Goal: Task Accomplishment & Management: Manage account settings

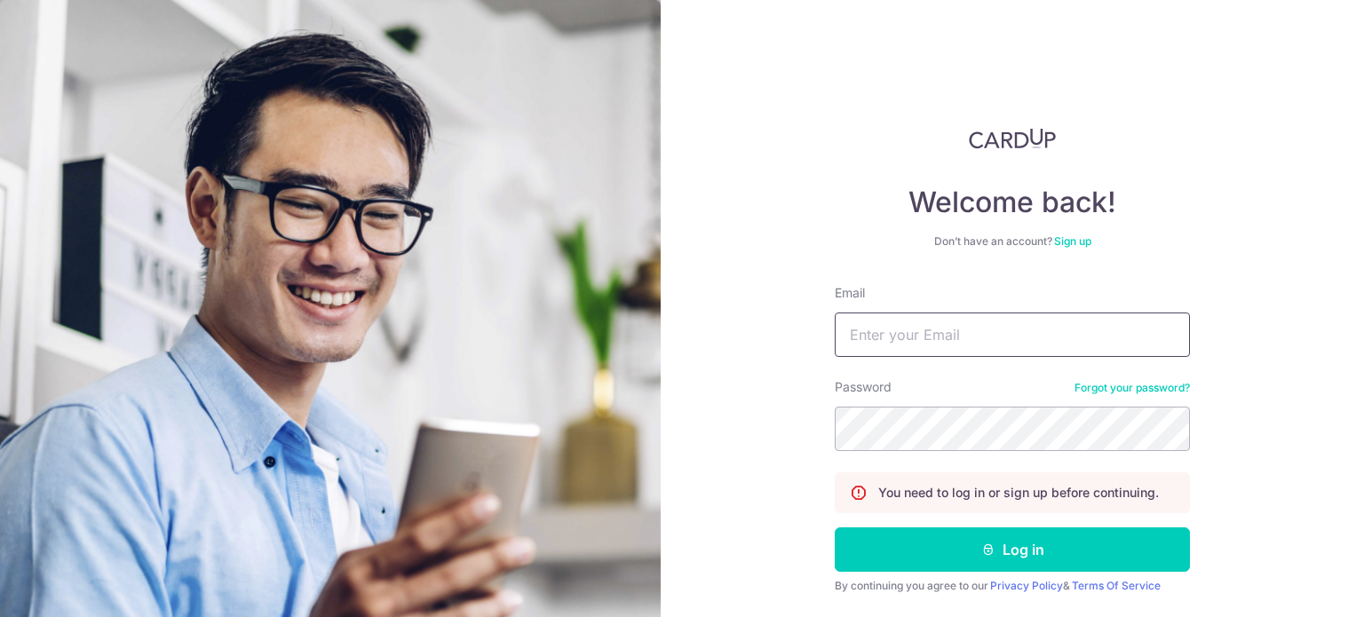
click at [896, 341] on input "Email" at bounding box center [1012, 335] width 355 height 44
type input "[EMAIL_ADDRESS][DOMAIN_NAME]"
click at [835, 528] on button "Log in" at bounding box center [1012, 550] width 355 height 44
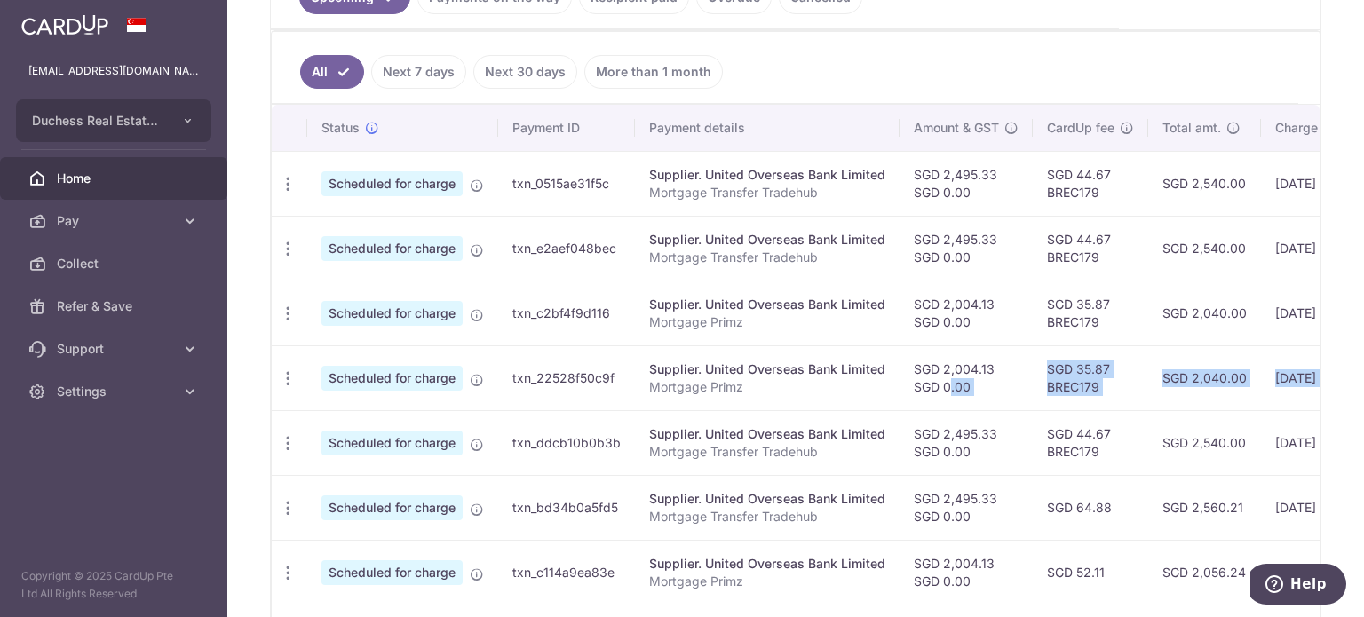
scroll to position [0, 295]
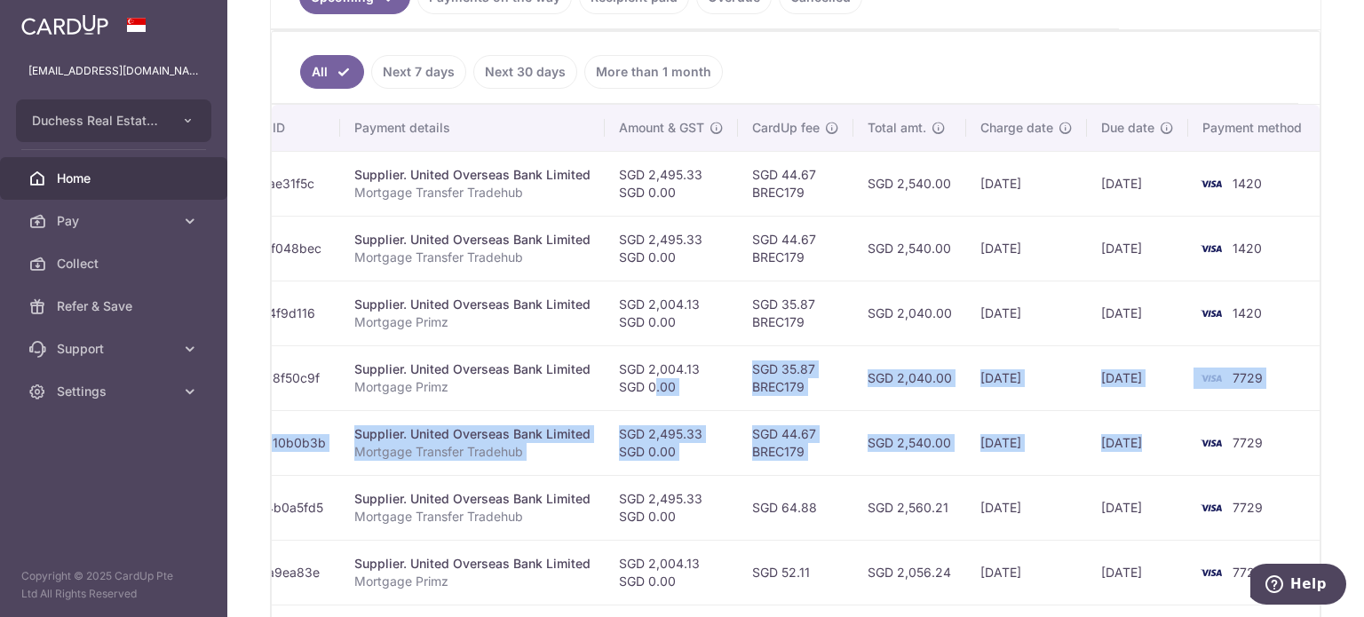
drag, startPoint x: 904, startPoint y: 389, endPoint x: 1158, endPoint y: 408, distance: 254.7
click at [1195, 408] on tbody "Update payment Cancel payment Scheduled for charge txn_0515ae31f5c Supplier. Un…" at bounding box center [650, 475] width 1346 height 648
click at [1087, 399] on td "25/09/2025" at bounding box center [1137, 378] width 101 height 65
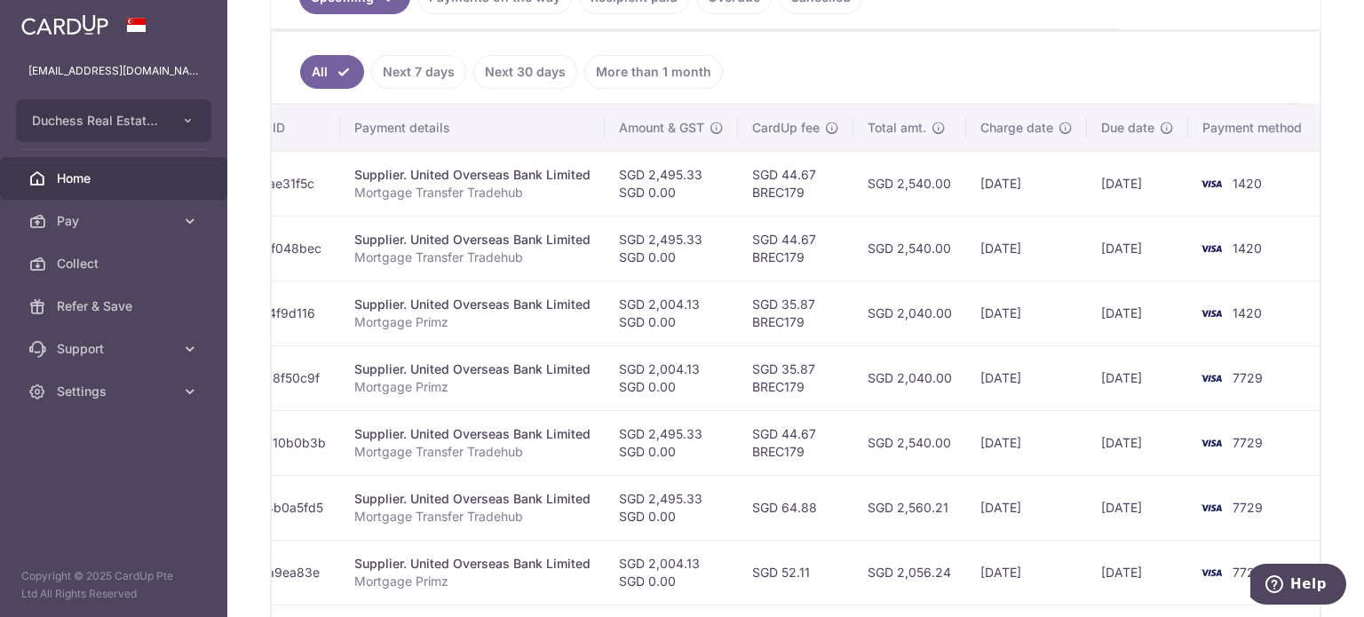
click at [1034, 400] on td "22/09/2025" at bounding box center [1026, 378] width 121 height 65
click at [988, 401] on td "22/09/2025" at bounding box center [1026, 378] width 121 height 65
click at [952, 401] on td "SGD 2,040.00" at bounding box center [910, 378] width 113 height 65
click at [896, 403] on td "SGD 2,040.00" at bounding box center [910, 378] width 113 height 65
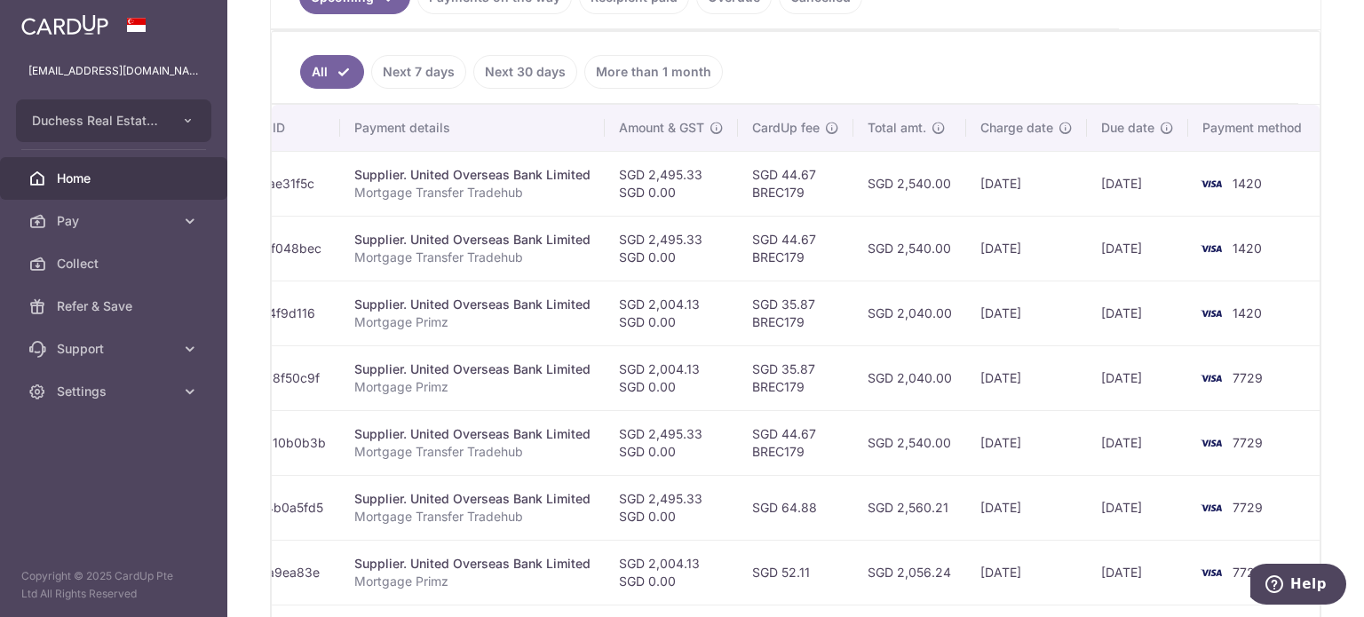
click at [896, 402] on td "SGD 2,040.00" at bounding box center [910, 378] width 113 height 65
click at [885, 422] on td "SGD 2,540.00" at bounding box center [910, 442] width 113 height 65
click at [883, 441] on td "SGD 2,540.00" at bounding box center [910, 442] width 113 height 65
click at [881, 448] on td "SGD 2,540.00" at bounding box center [910, 442] width 113 height 65
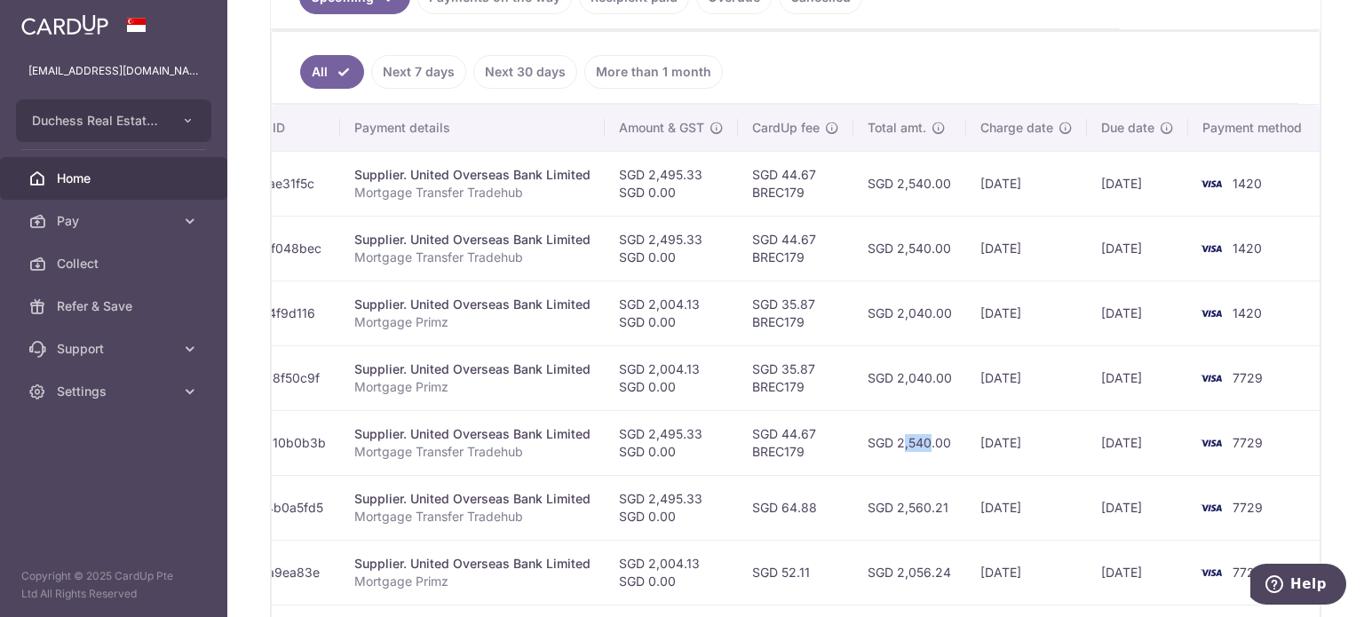
click at [881, 448] on td "SGD 2,540.00" at bounding box center [910, 442] width 113 height 65
click at [861, 454] on td "SGD 2,540.00" at bounding box center [910, 442] width 113 height 65
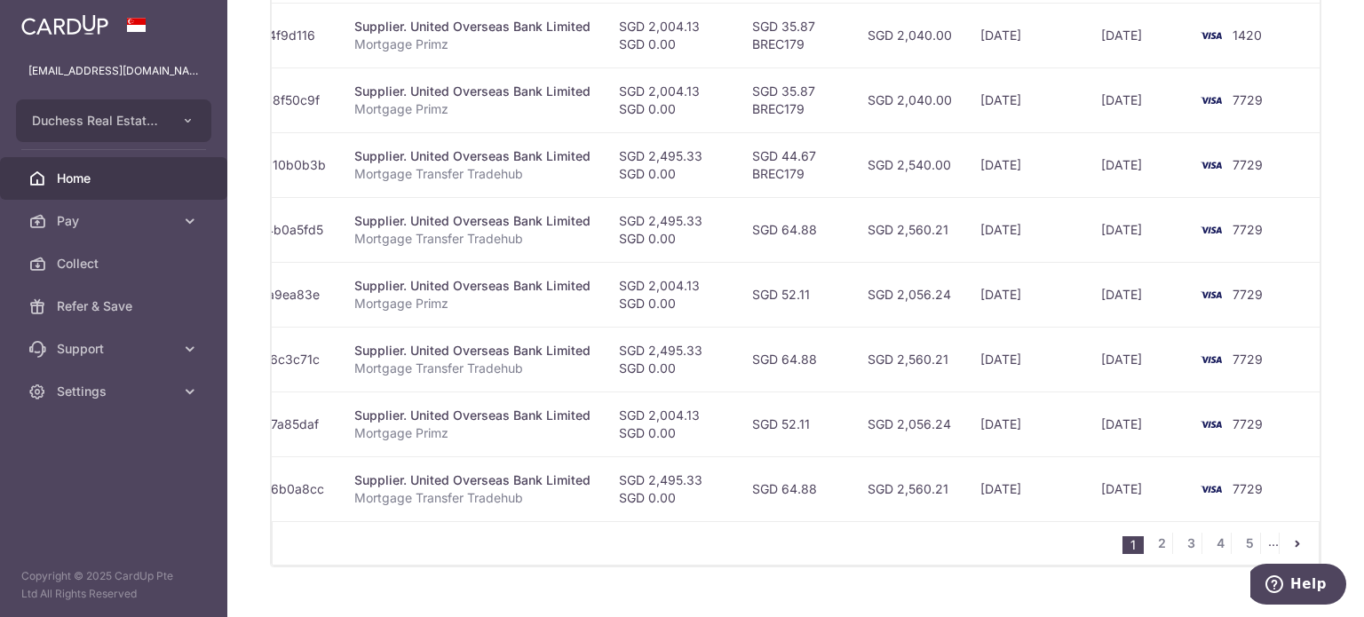
scroll to position [760, 0]
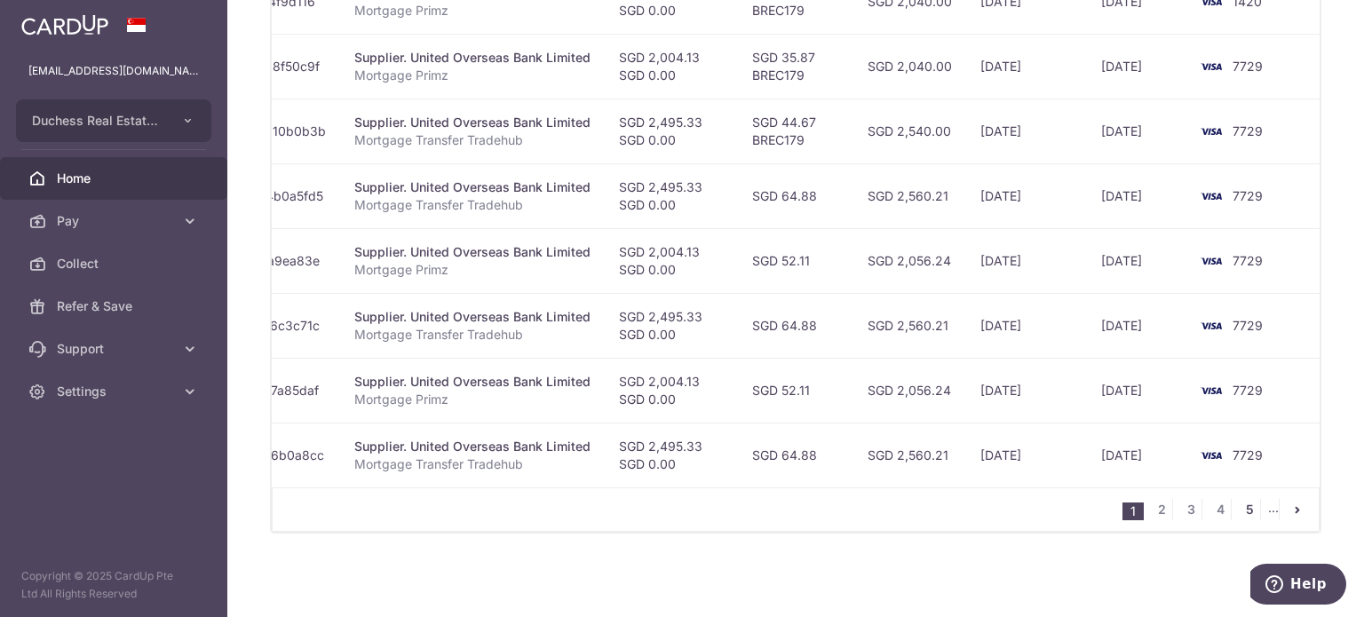
click at [1245, 512] on link "5" at bounding box center [1249, 509] width 21 height 21
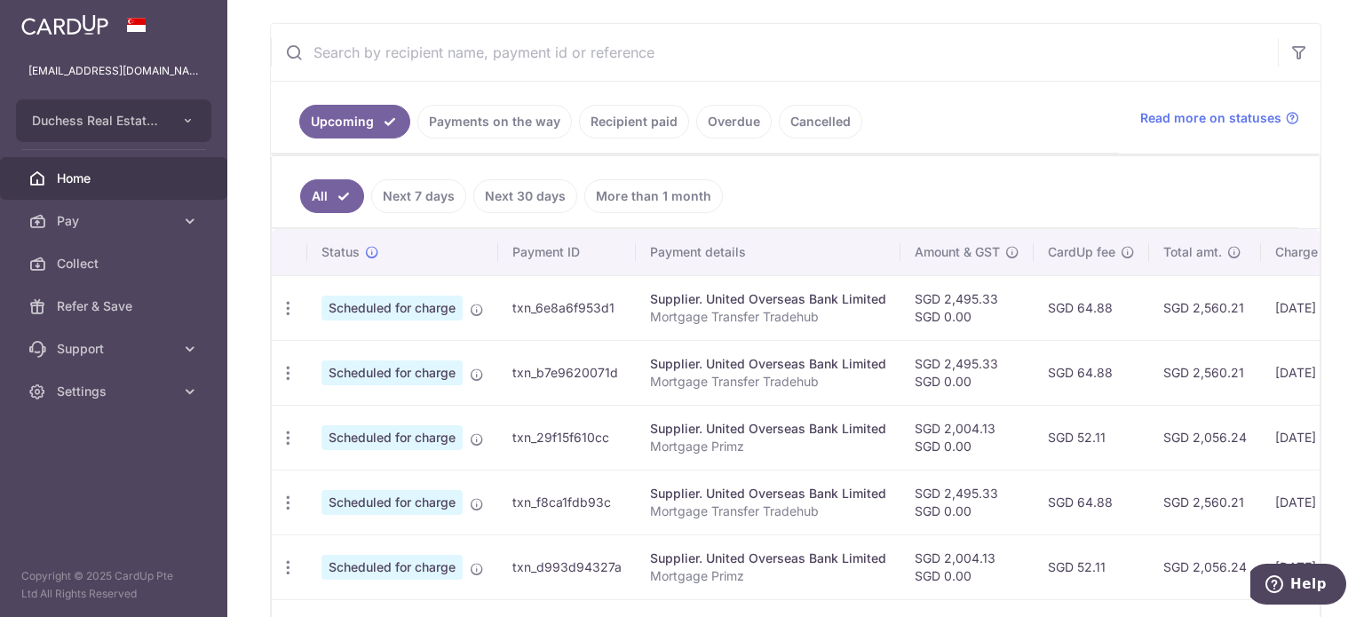
scroll to position [360, 0]
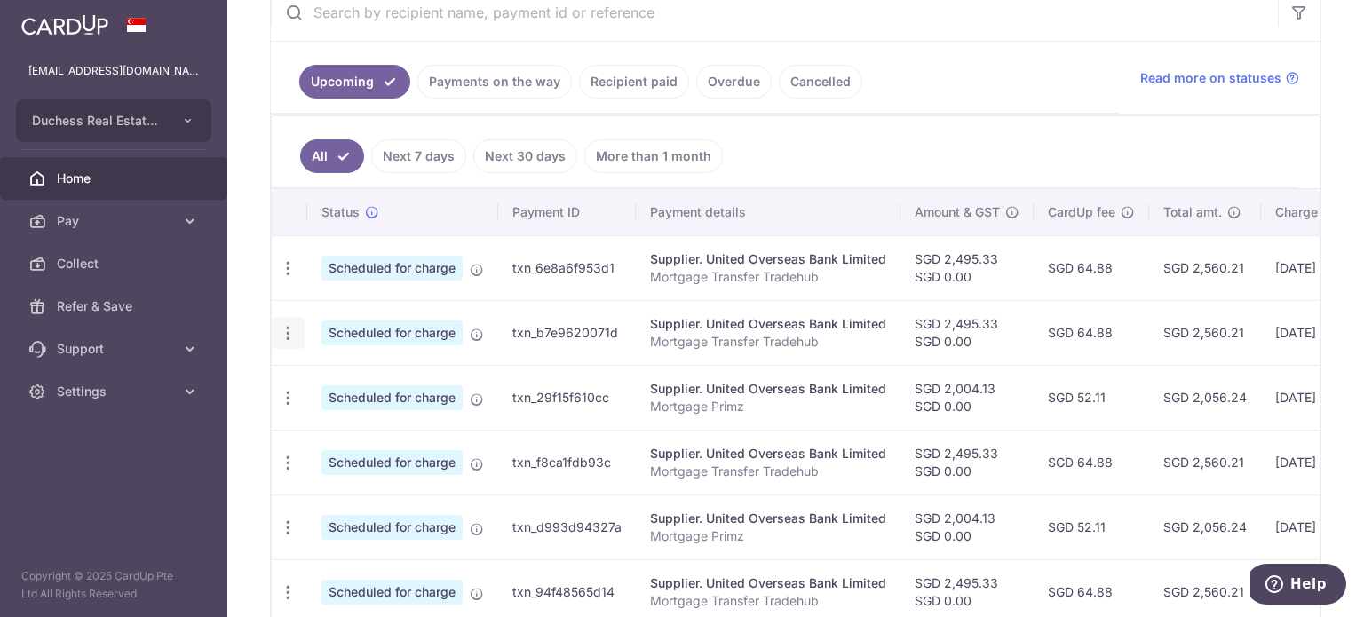
click at [276, 333] on div "Update payment Cancel payment" at bounding box center [288, 333] width 33 height 33
click at [279, 333] on icon "button" at bounding box center [288, 333] width 19 height 19
click at [329, 376] on span "Update payment" at bounding box center [382, 381] width 121 height 21
radio input "true"
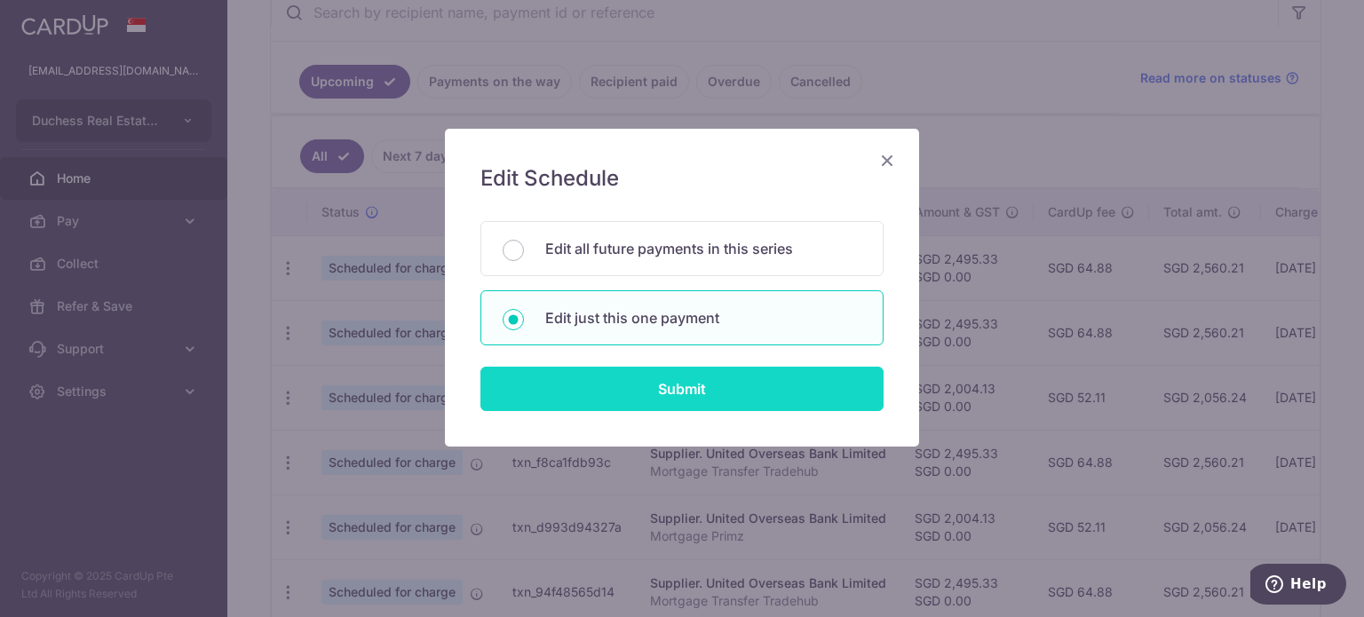
click at [654, 390] on input "Submit" at bounding box center [682, 389] width 403 height 44
radio input "true"
type input "2,495.33"
type input "0.00"
type input "05/09/2028"
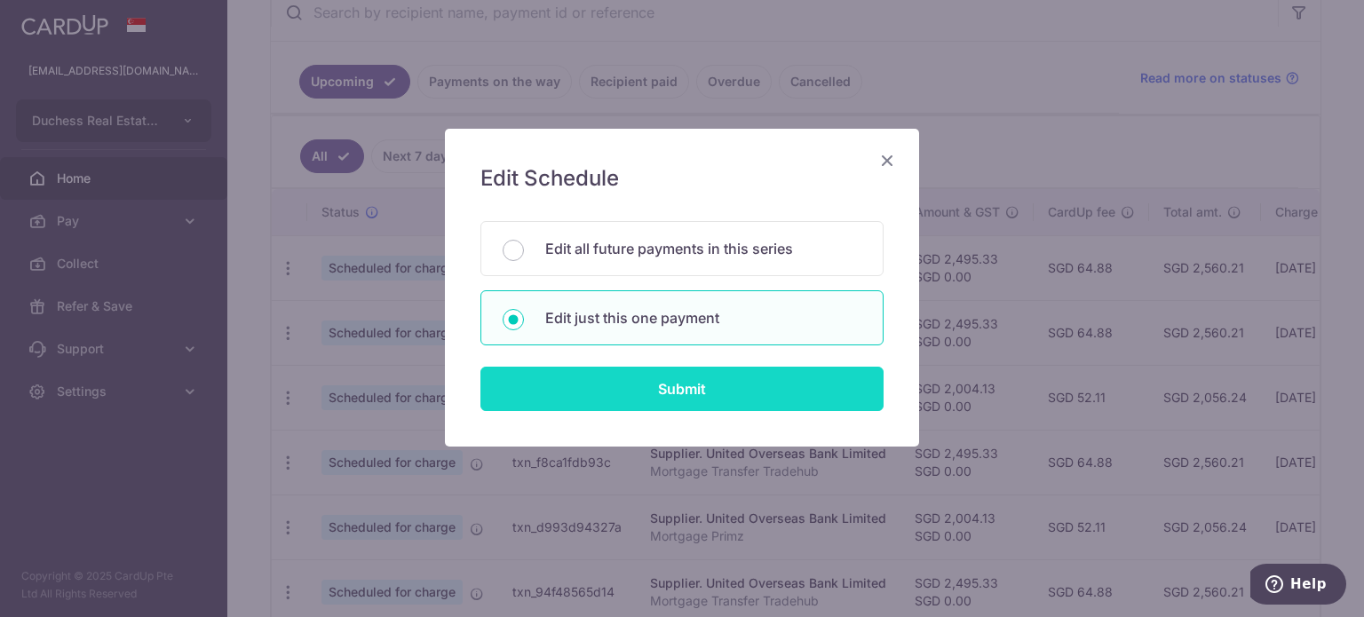
type input "Mortgage Transfer Tradehub"
type input "Tradehub 04140"
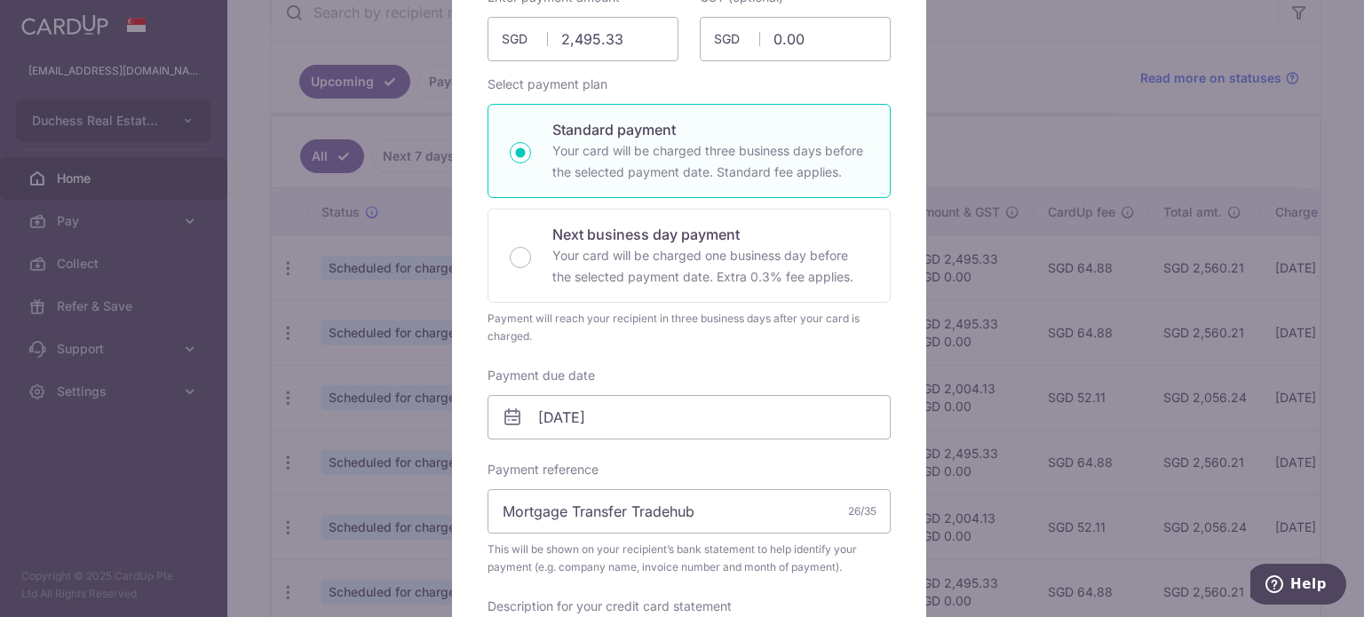
scroll to position [266, 0]
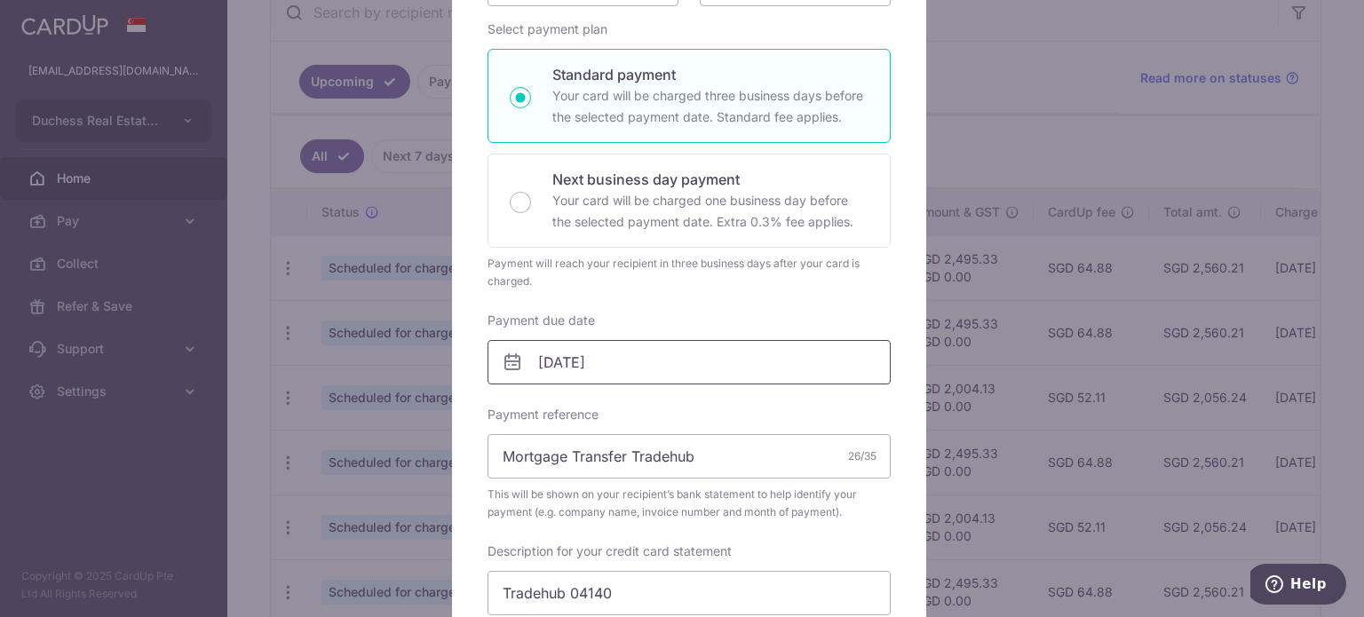
click at [608, 360] on input "05/09/2028" at bounding box center [689, 362] width 403 height 44
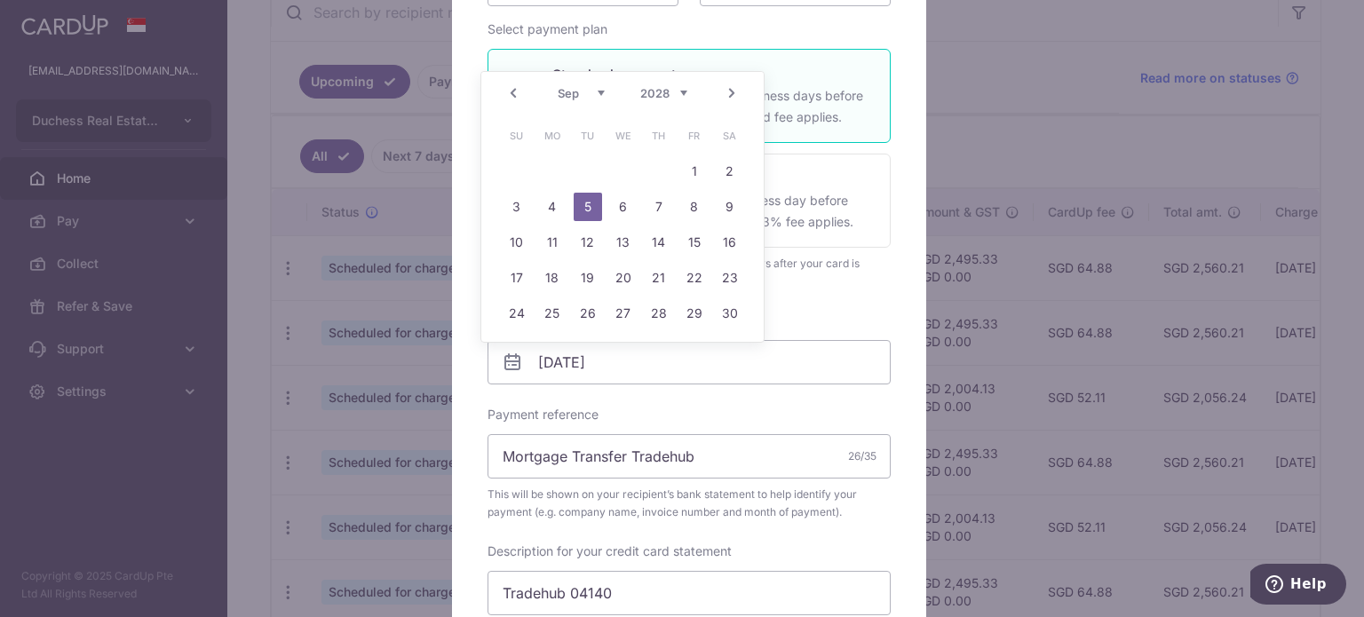
click at [673, 81] on div "Prev Next Jan Feb Mar Apr May Jun Jul Aug Sep Oct Nov Dec 2025 2026 2027 2028 2…" at bounding box center [622, 93] width 282 height 43
click at [667, 93] on select "2025 2026 2027 2028 2029 2030 2031 2032 2033 2034 2035" at bounding box center [663, 93] width 47 height 14
click at [624, 273] on link "24" at bounding box center [623, 278] width 28 height 28
type input "24/09/2025"
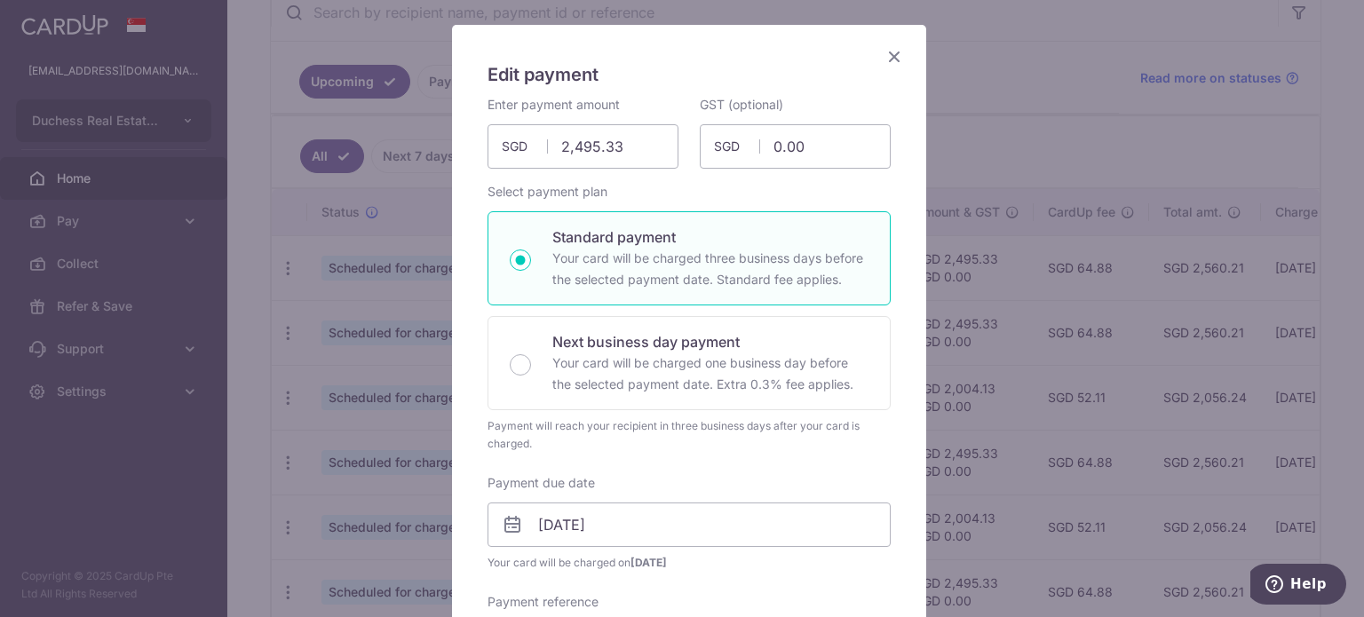
scroll to position [89, 0]
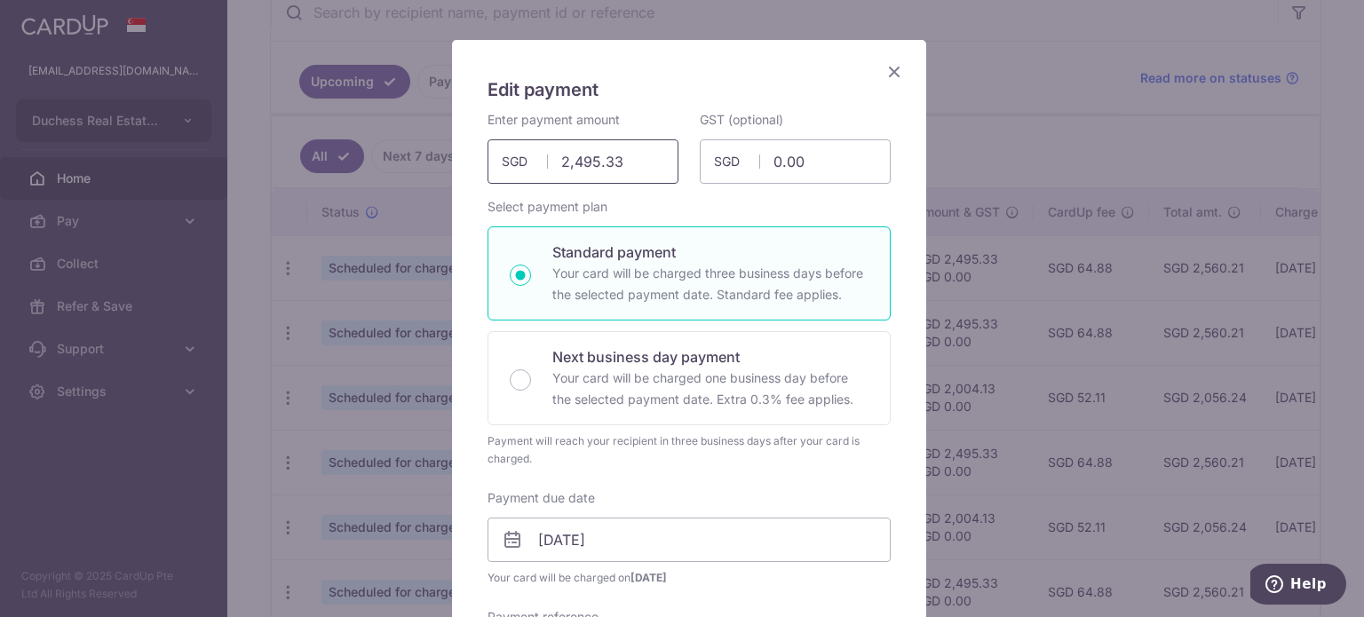
click at [597, 144] on input "2,495.33" at bounding box center [583, 161] width 191 height 44
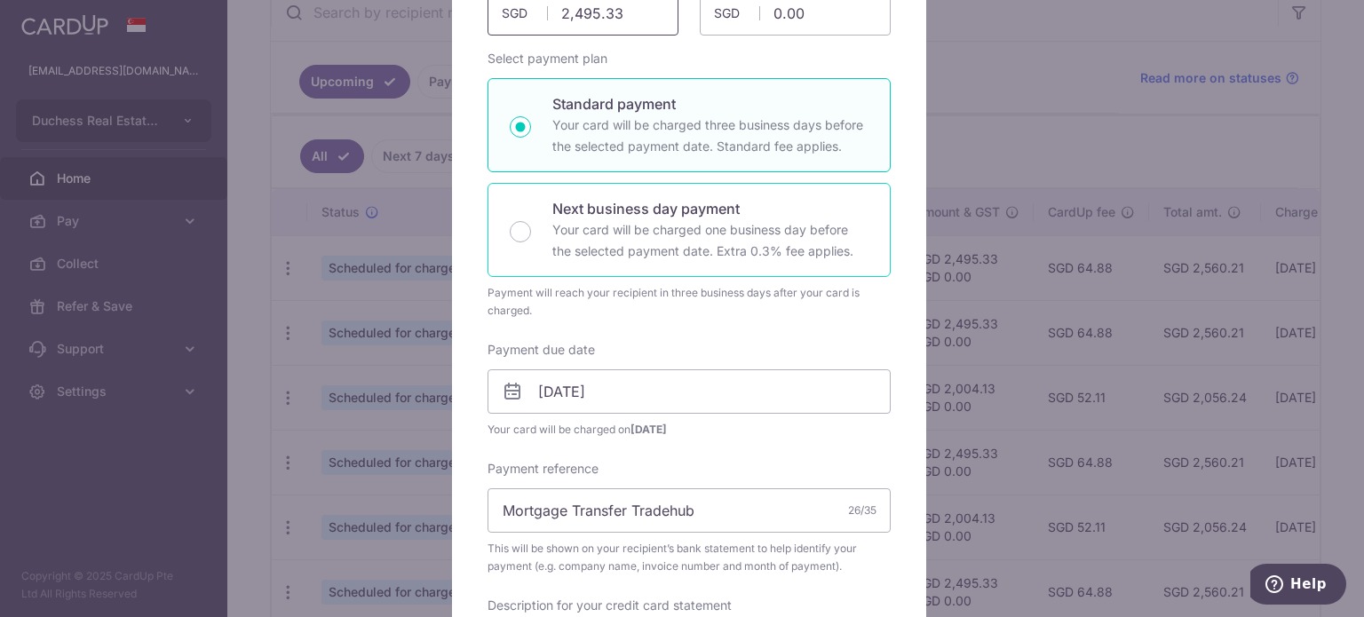
scroll to position [266, 0]
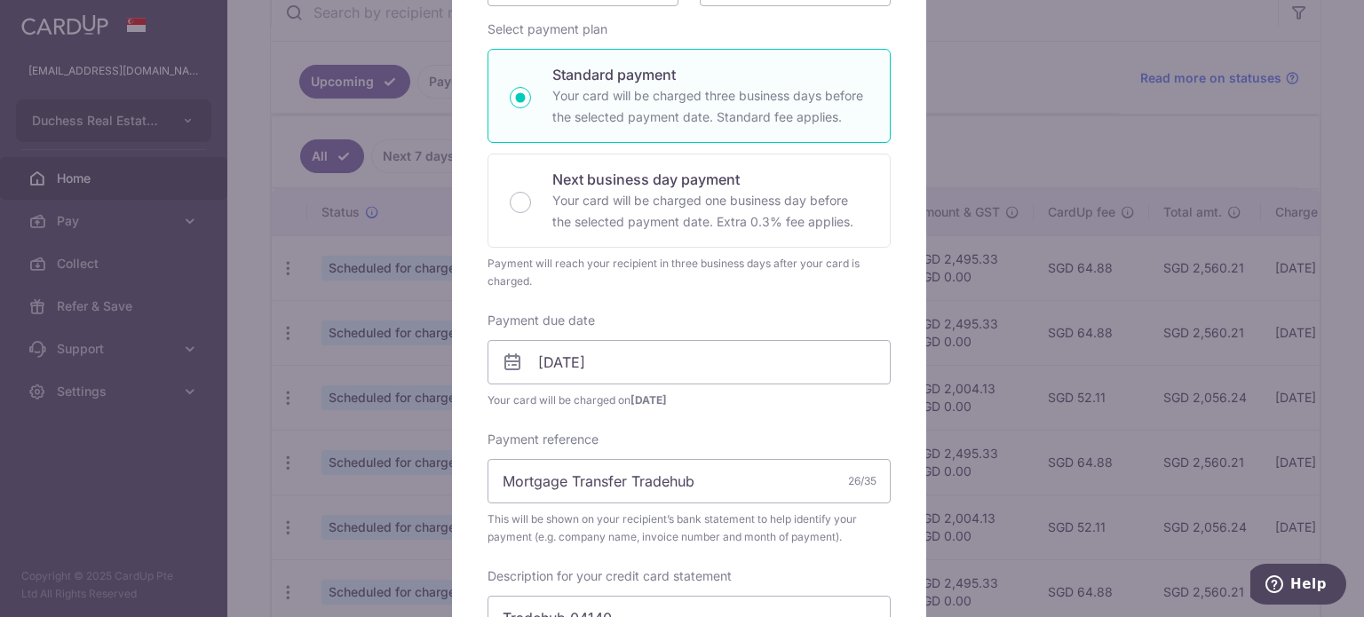
type input "2,495.33"
click at [607, 337] on div "Payment due date 24/09/2025 Your card will be charged on 19/09/2025" at bounding box center [689, 361] width 403 height 98
click at [607, 350] on input "24/09/2025" at bounding box center [689, 362] width 403 height 44
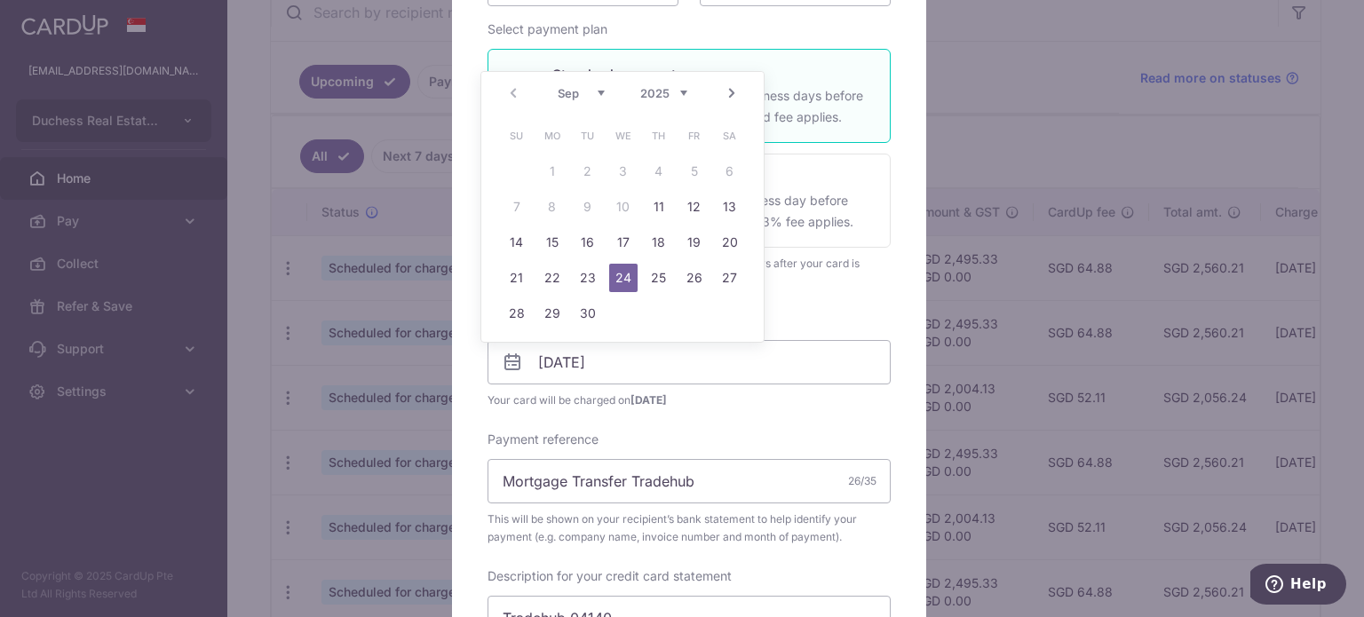
click at [710, 281] on td "26" at bounding box center [695, 278] width 36 height 36
type input "[DATE]"
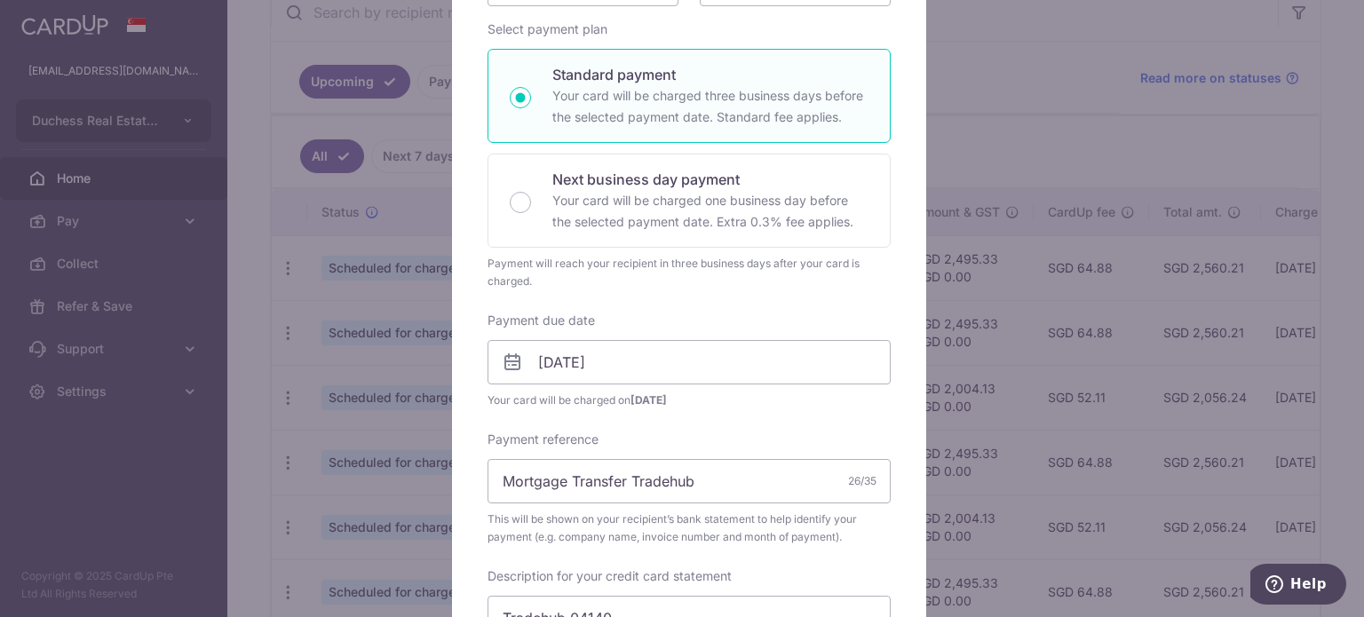
click at [627, 338] on div "Payment due date 26/09/2025 Your card will be charged on 23/09/2025" at bounding box center [689, 361] width 403 height 98
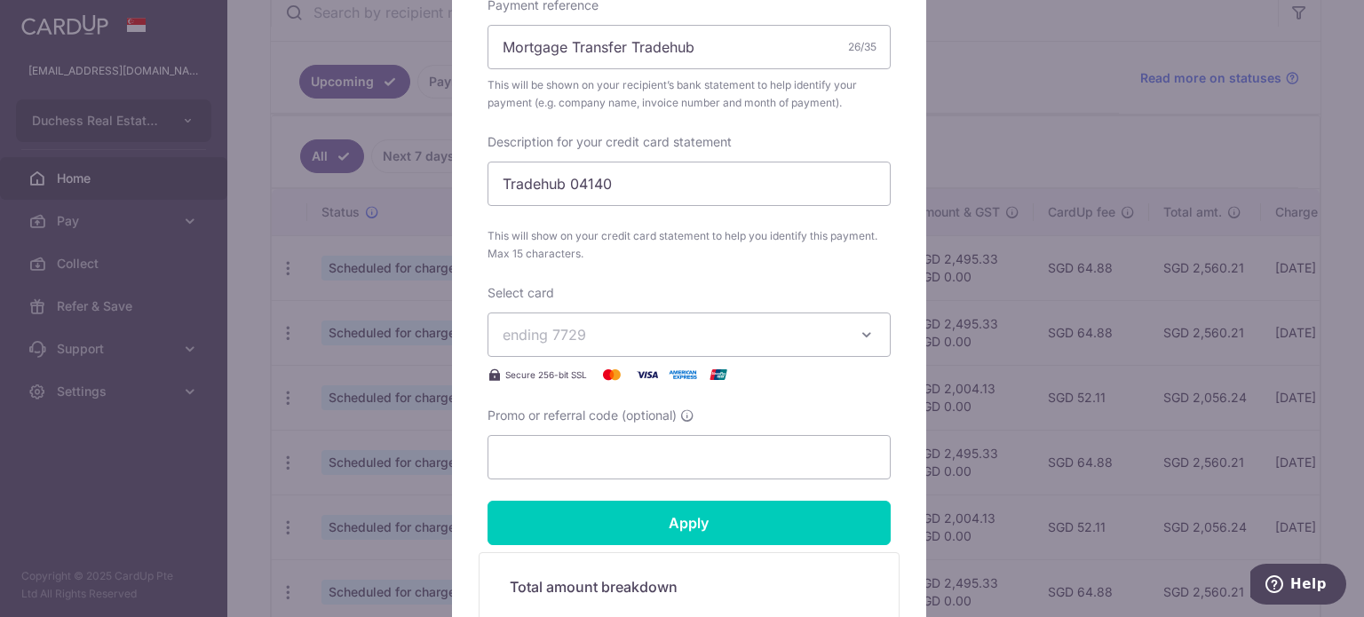
scroll to position [711, 0]
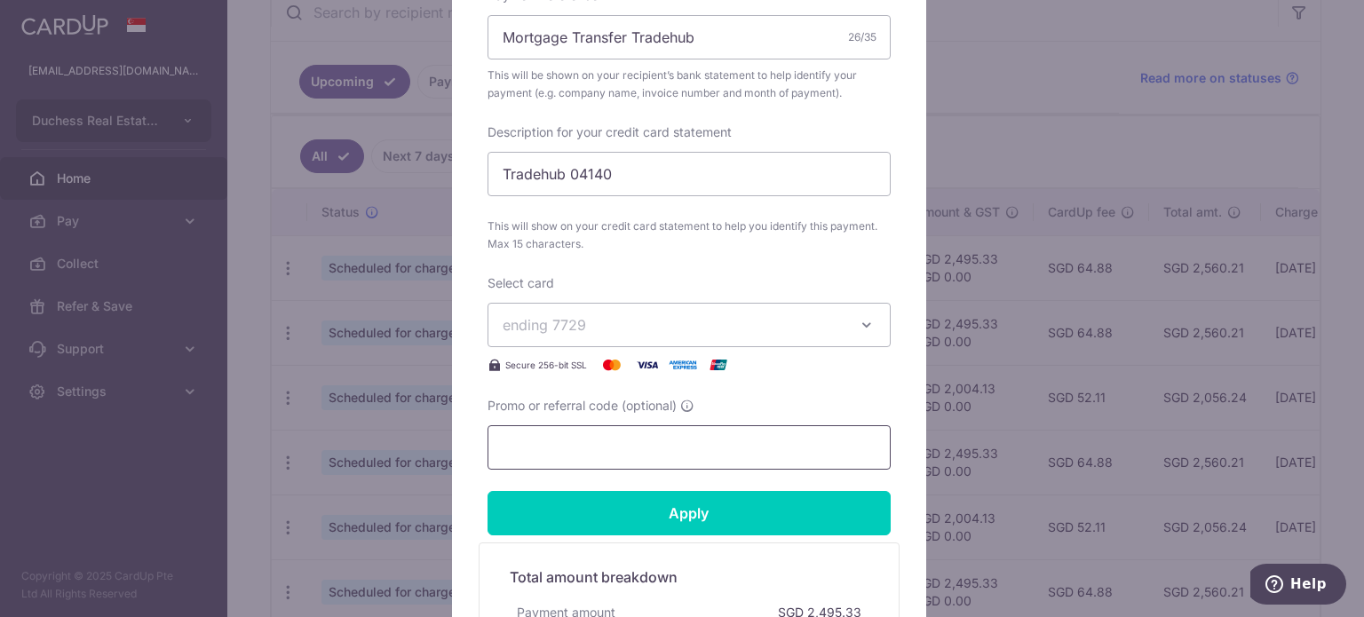
click at [621, 437] on input "Promo or referral code (optional)" at bounding box center [689, 447] width 403 height 44
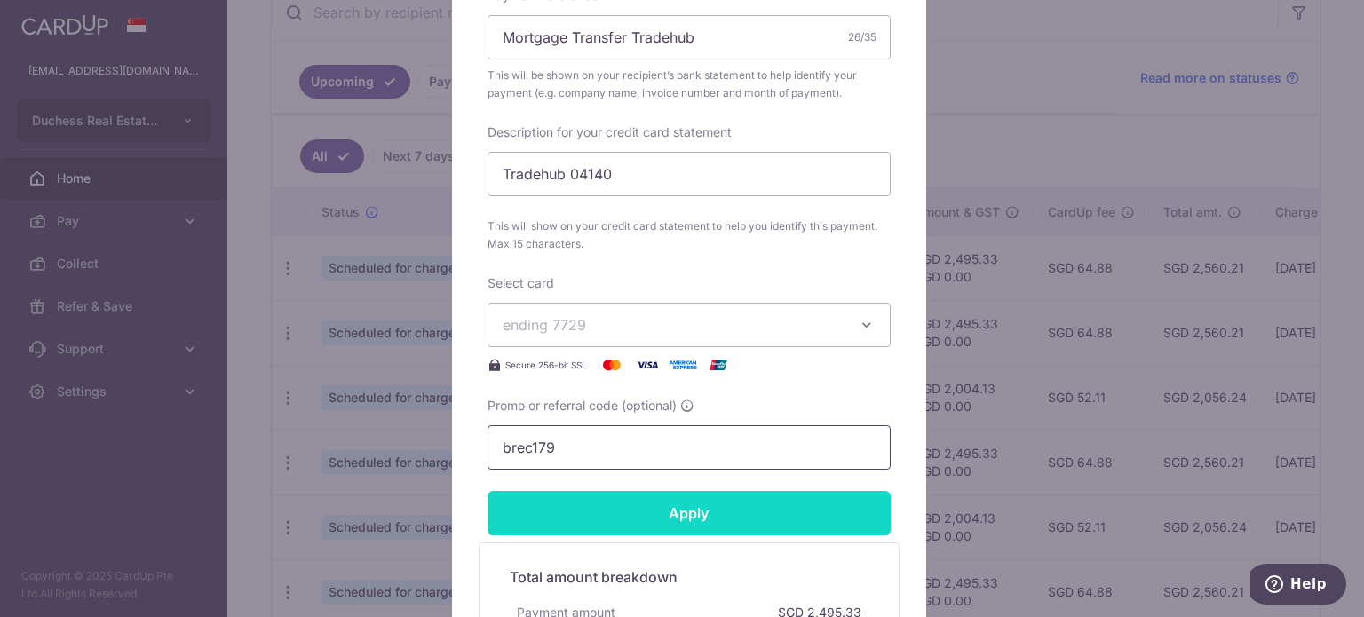
type input "brec179"
click at [620, 527] on input "Apply" at bounding box center [689, 513] width 403 height 44
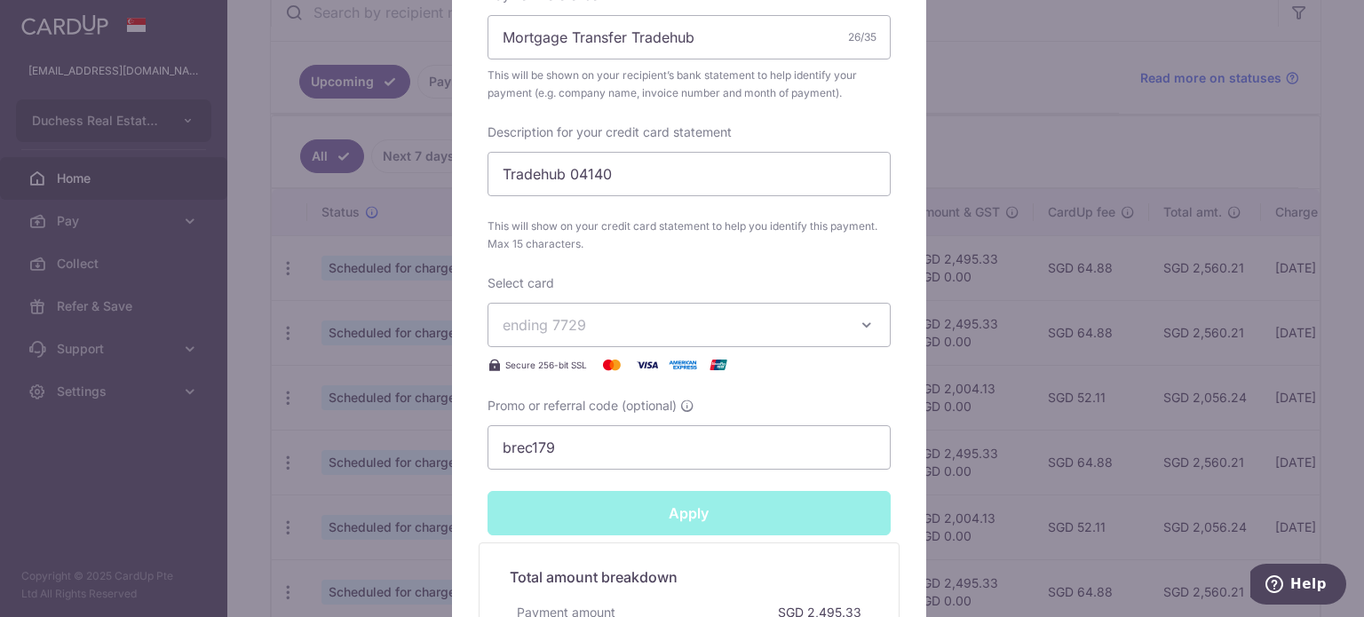
type input "Successfully Applied"
click at [1137, 141] on div "Edit payment By clicking apply, you will make changes to all payments to United…" at bounding box center [682, 308] width 1364 height 617
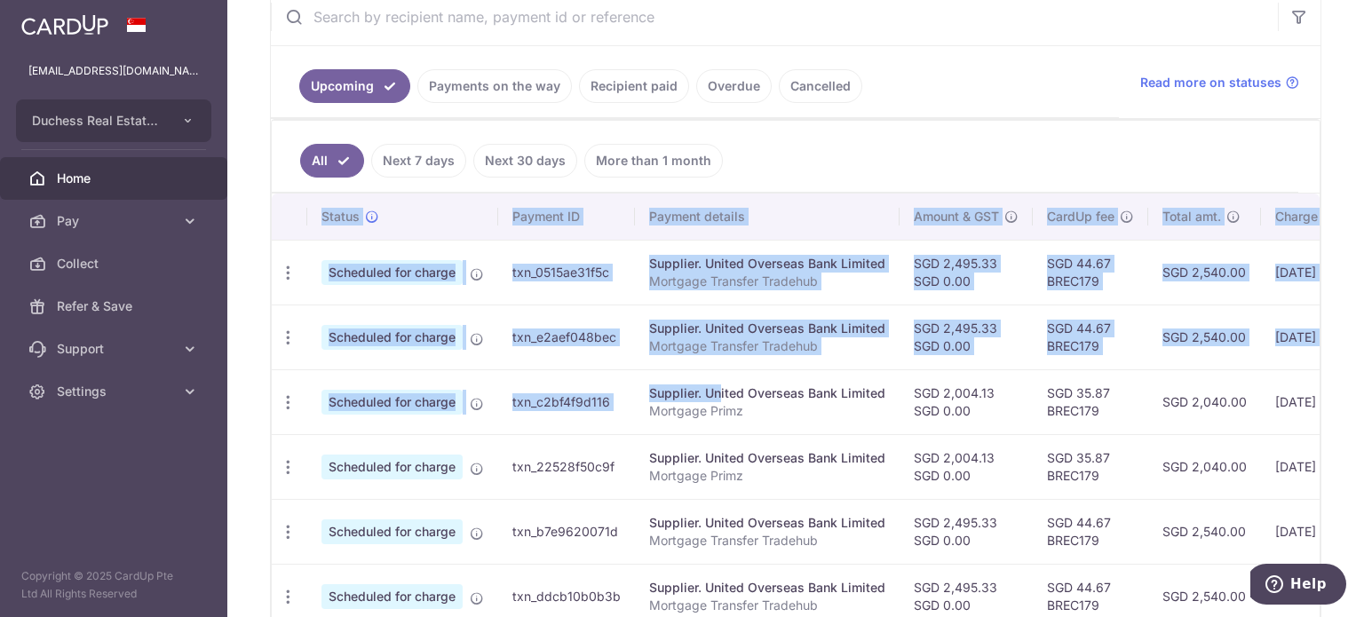
scroll to position [0, 295]
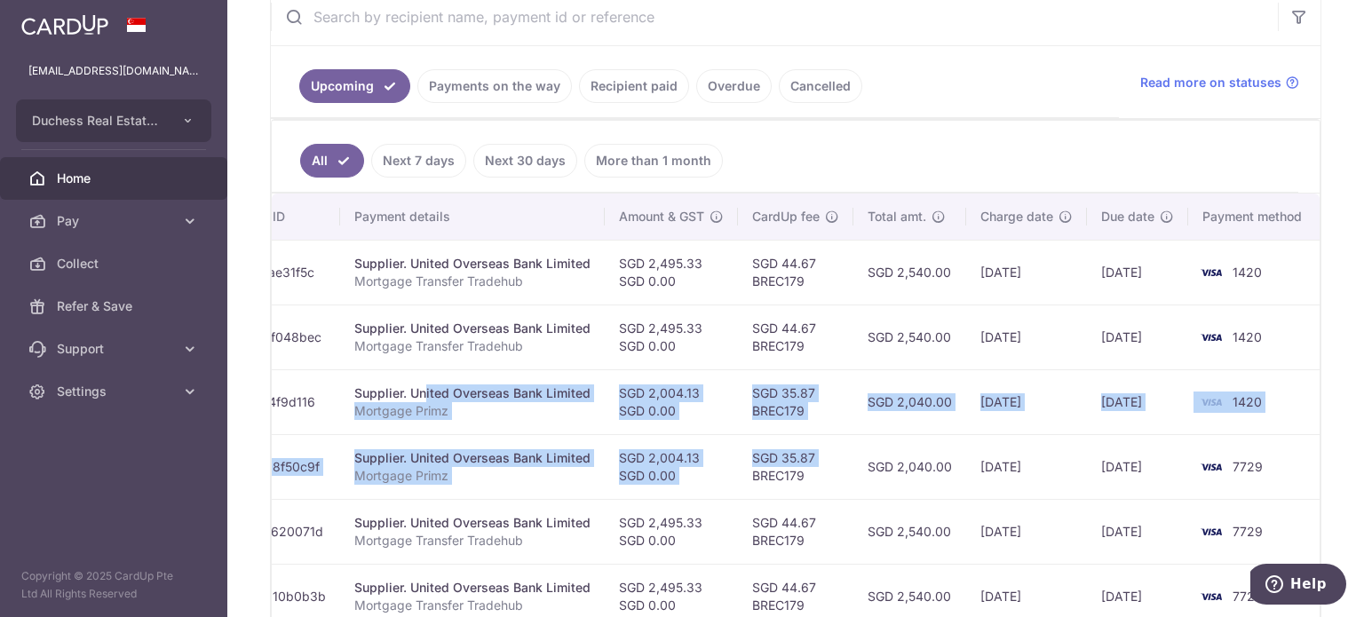
drag, startPoint x: 668, startPoint y: 376, endPoint x: 735, endPoint y: 472, distance: 117.3
click at [735, 472] on tbody "Update payment Cancel payment Scheduled for charge txn_0515ae31f5c Supplier. Un…" at bounding box center [650, 564] width 1346 height 648
click at [691, 418] on td "SGD 2,004.13 SGD 0.00" at bounding box center [671, 401] width 133 height 65
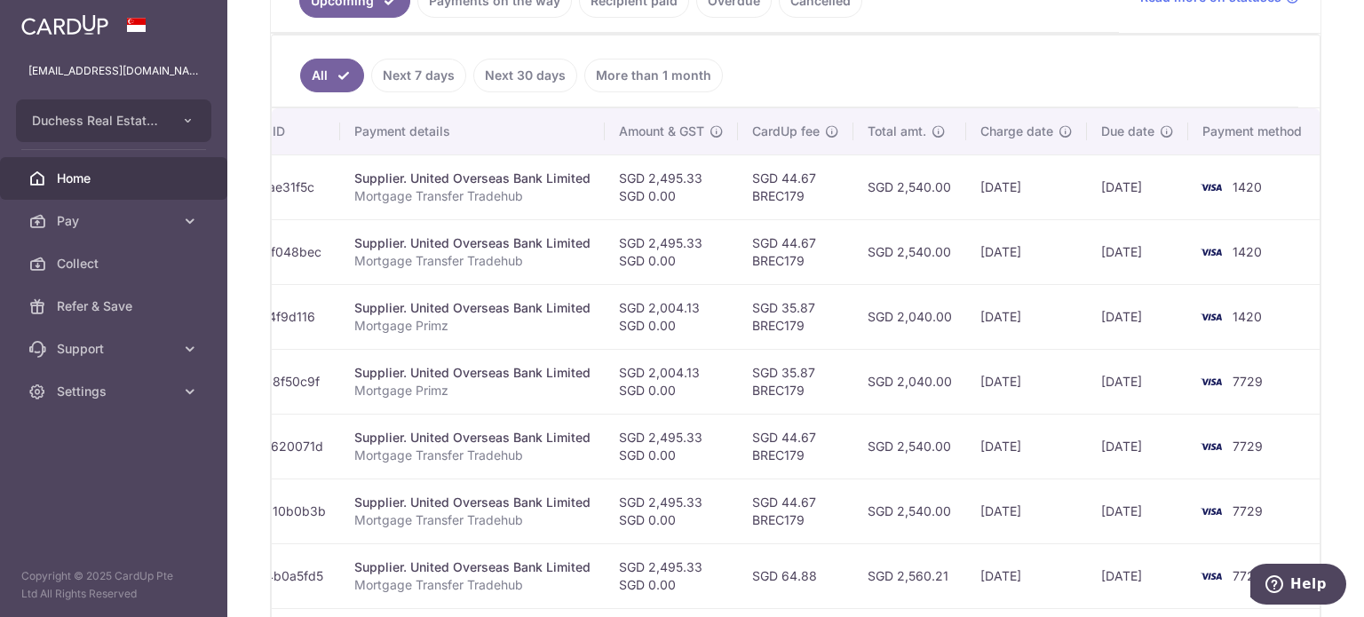
scroll to position [444, 0]
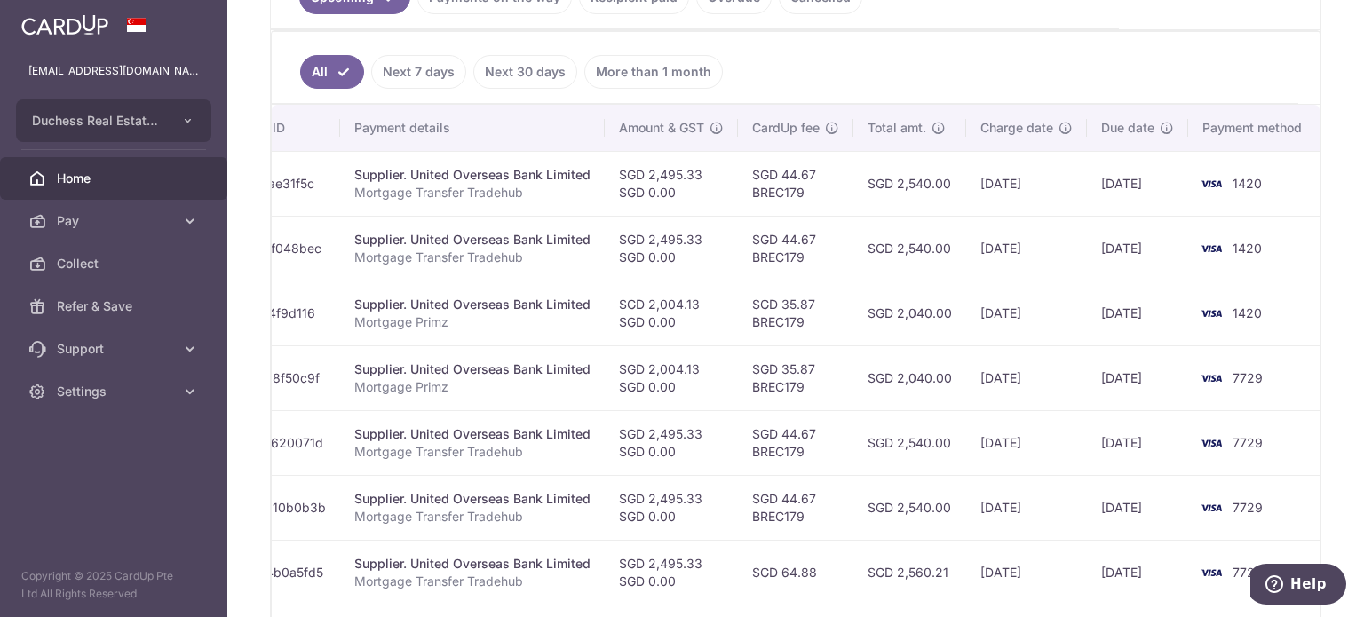
drag, startPoint x: 719, startPoint y: 422, endPoint x: 1006, endPoint y: 397, distance: 288.8
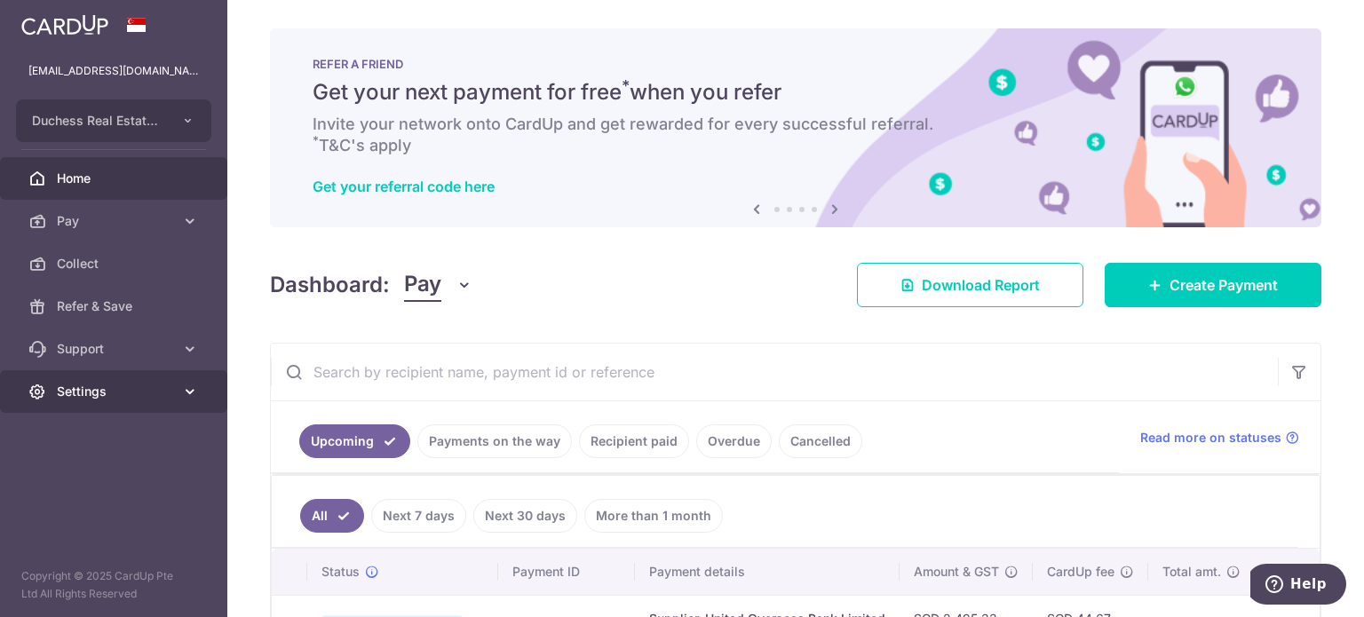
click at [98, 412] on link "Settings" at bounding box center [113, 391] width 227 height 43
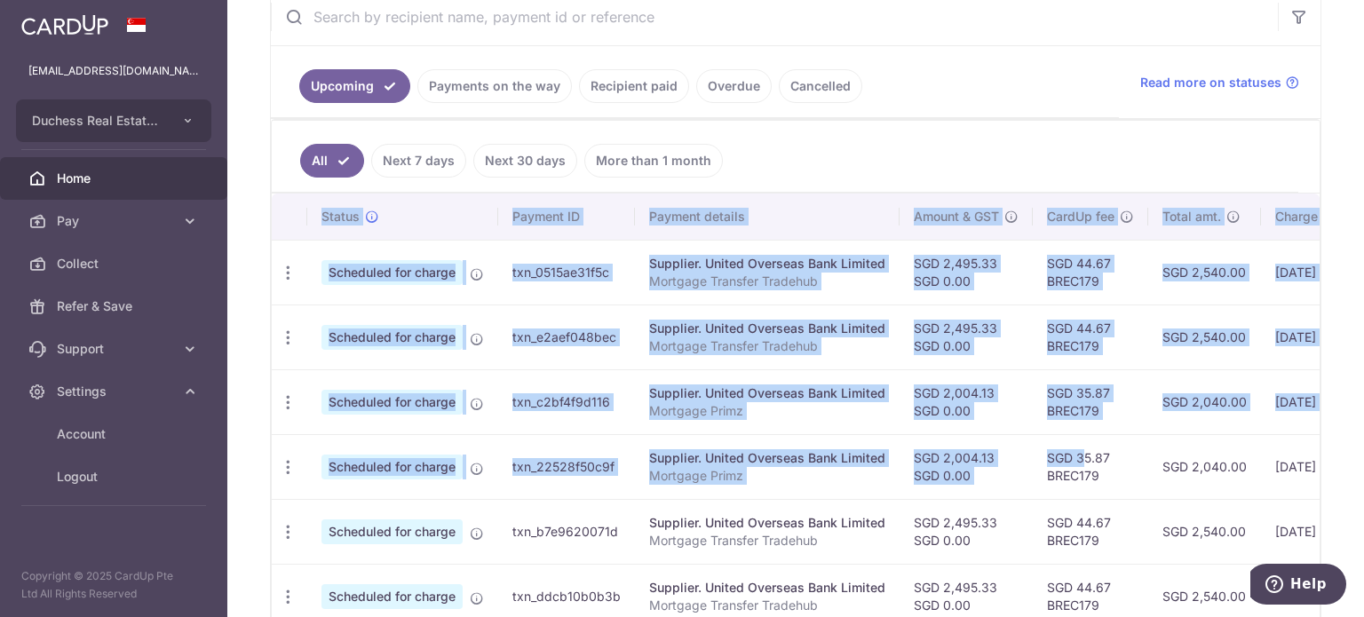
scroll to position [0, 295]
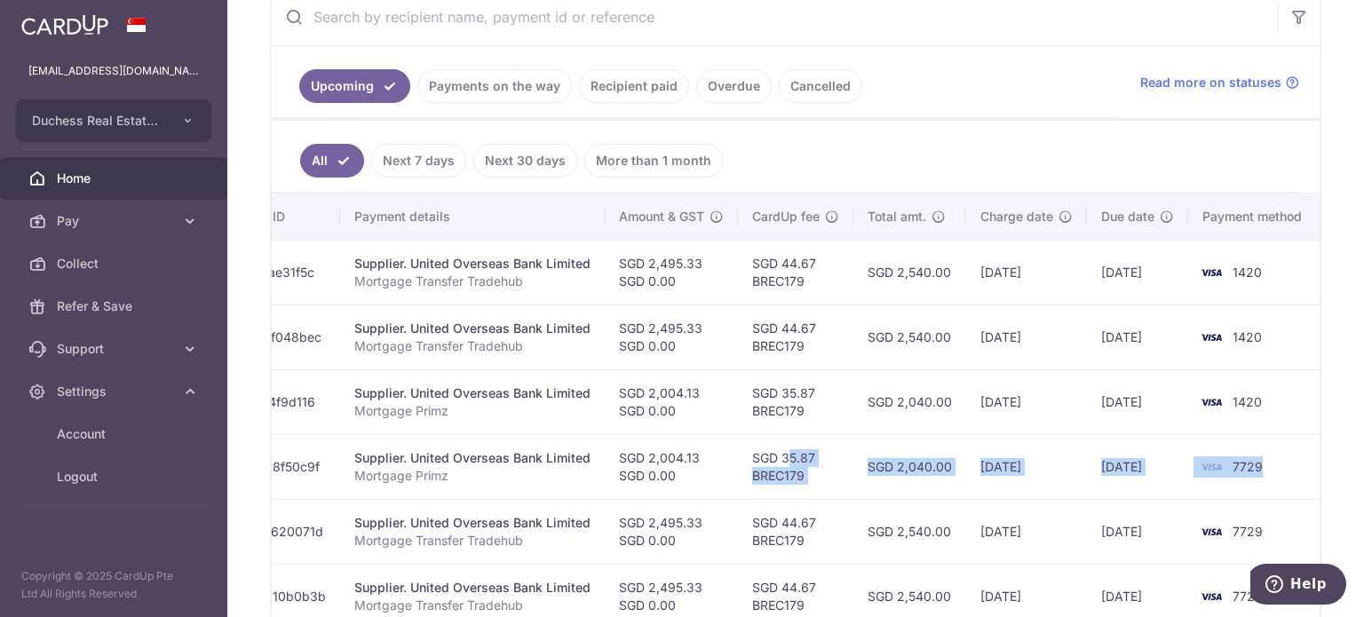
drag, startPoint x: 1042, startPoint y: 433, endPoint x: 1289, endPoint y: 472, distance: 250.0
click at [1291, 472] on tr "Update payment Cancel payment Scheduled for charge txn_22528f50c9f Supplier. Un…" at bounding box center [650, 466] width 1346 height 65
click at [1052, 460] on td "22/09/2025" at bounding box center [1026, 466] width 121 height 65
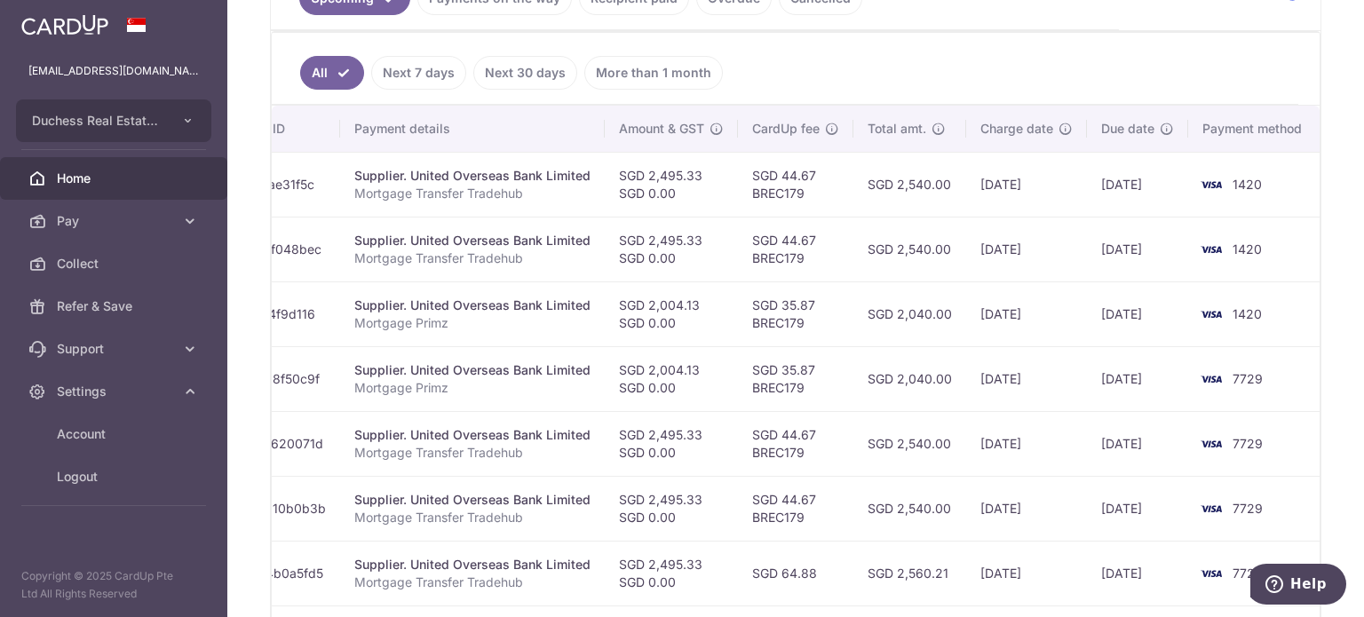
scroll to position [444, 0]
drag, startPoint x: 804, startPoint y: 386, endPoint x: 699, endPoint y: 375, distance: 105.4
click at [699, 375] on tr "Update payment Cancel payment Scheduled for charge txn_22528f50c9f Supplier. Un…" at bounding box center [650, 378] width 1346 height 65
click at [751, 433] on td "SGD 44.67 BREC179" at bounding box center [795, 442] width 115 height 65
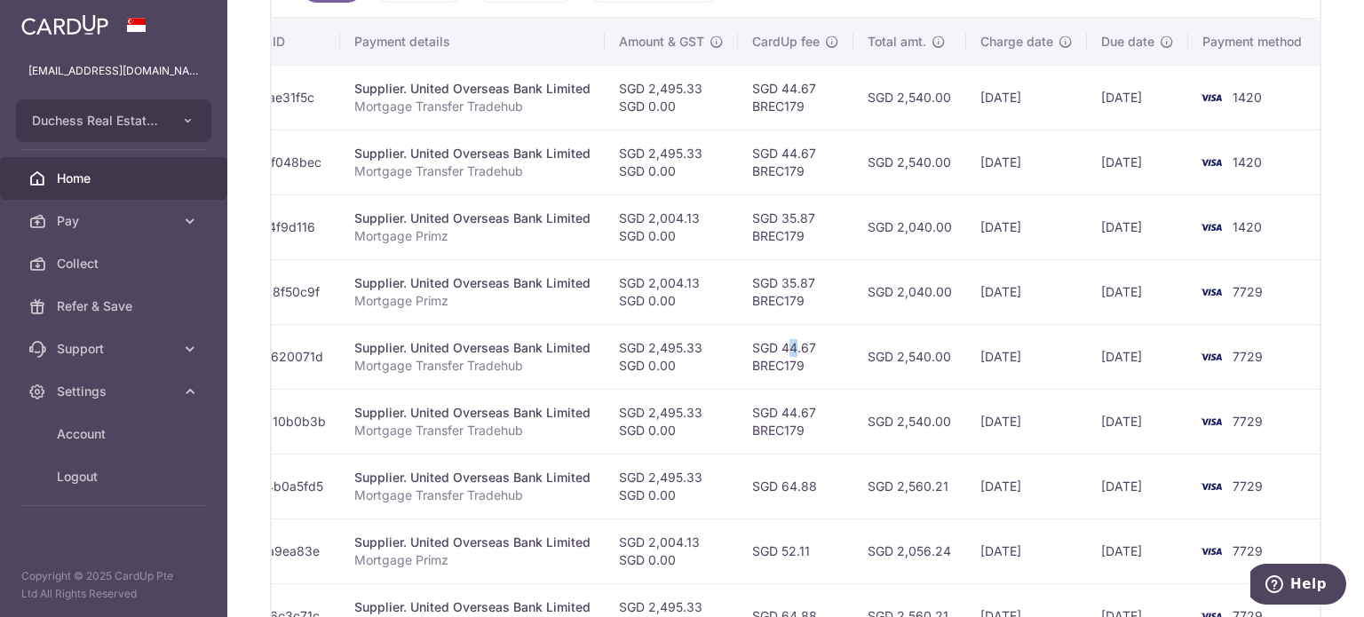
scroll to position [533, 0]
click at [902, 266] on td "SGD 2,040.00" at bounding box center [910, 289] width 113 height 65
click at [892, 287] on td "SGD 2,040.00" at bounding box center [910, 289] width 113 height 65
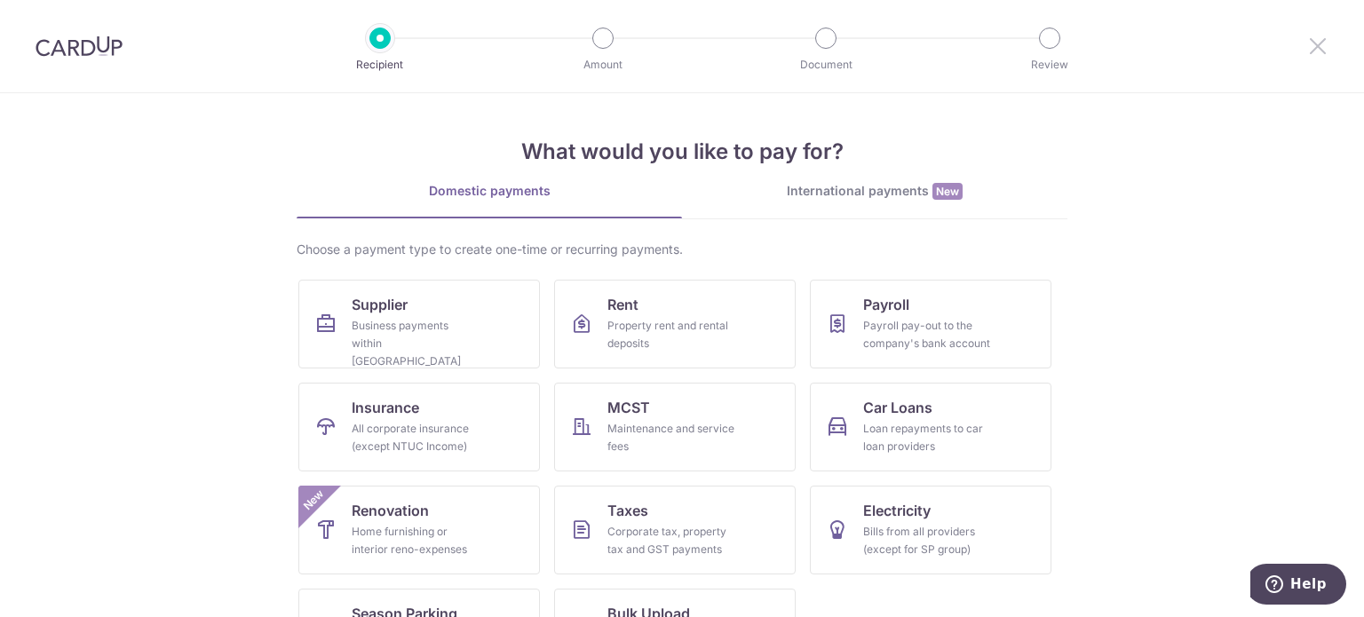
click at [1320, 56] on icon at bounding box center [1317, 46] width 21 height 22
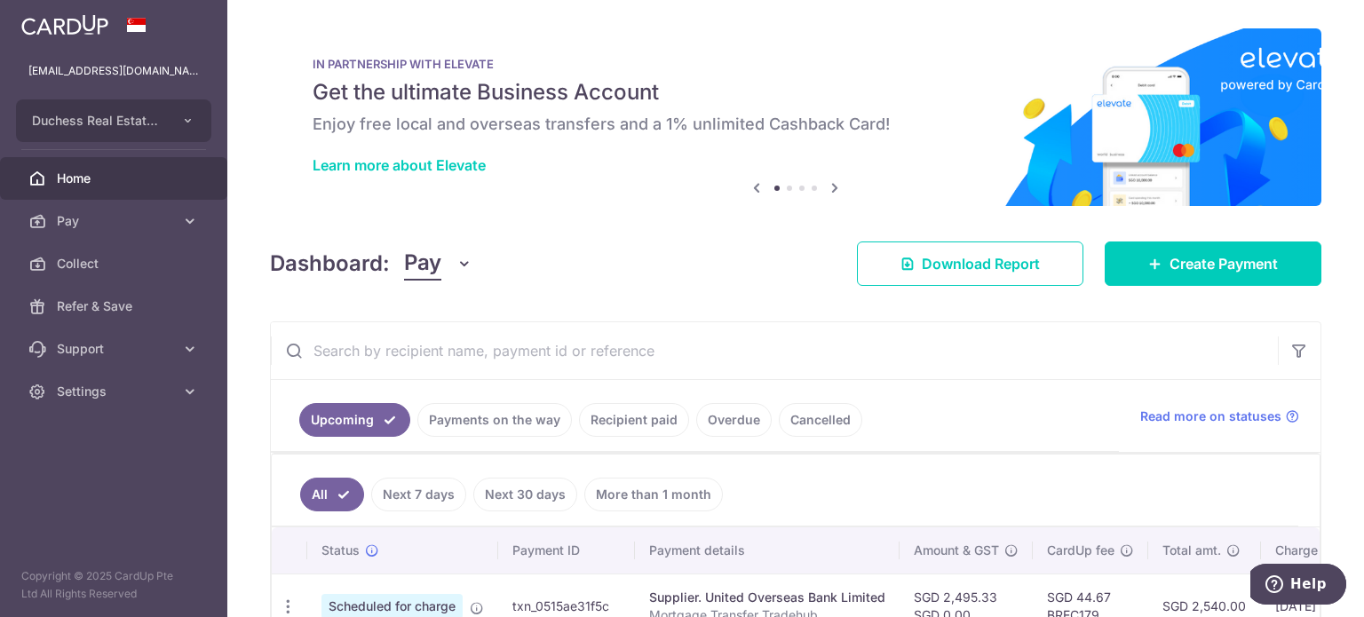
click at [530, 411] on link "Payments on the way" at bounding box center [494, 420] width 155 height 34
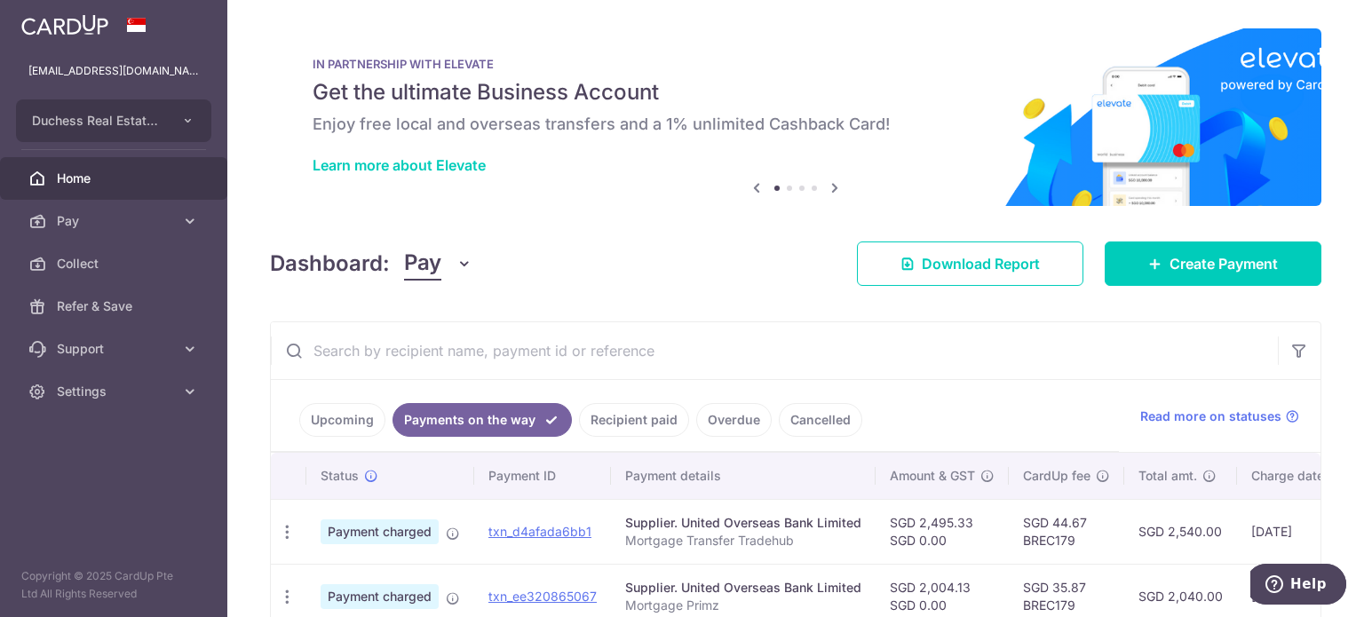
click at [338, 423] on link "Upcoming" at bounding box center [342, 420] width 86 height 34
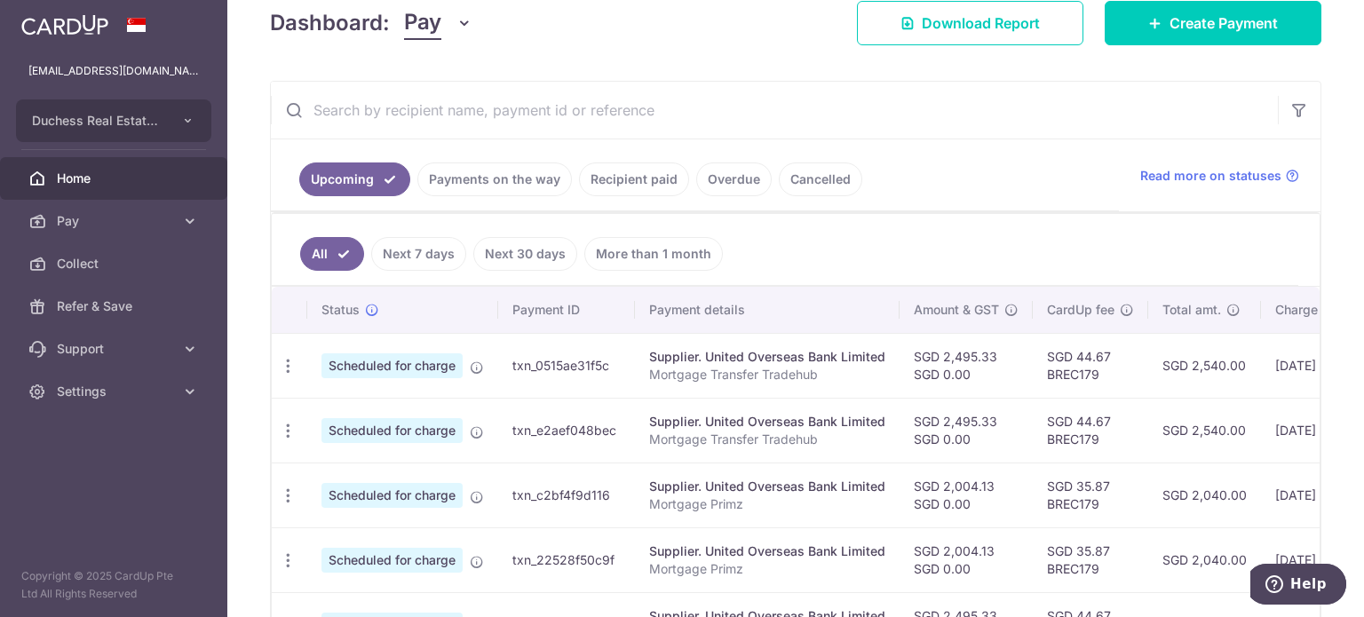
scroll to position [249, 0]
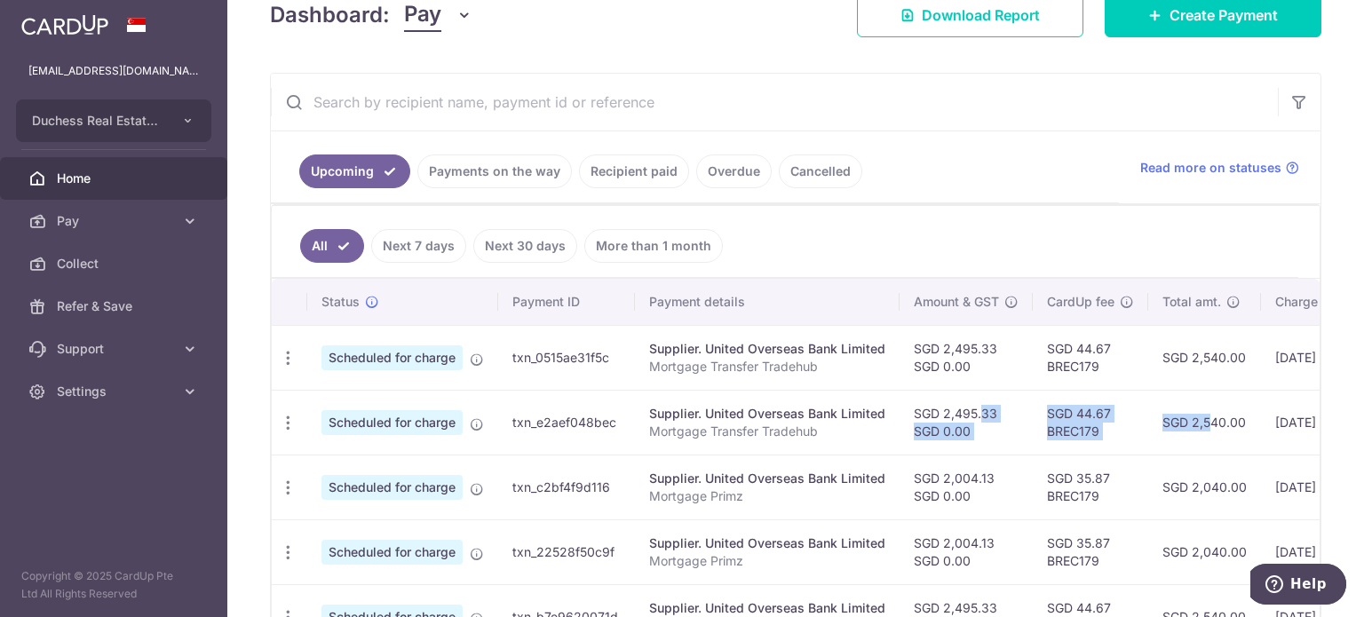
drag, startPoint x: 955, startPoint y: 401, endPoint x: 1171, endPoint y: 389, distance: 216.1
click at [1171, 390] on tr "Update payment Cancel payment Scheduled for charge txn_e2aef048bec Supplier. Un…" at bounding box center [945, 422] width 1346 height 65
click at [1171, 390] on td "SGD 2,540.00" at bounding box center [1204, 422] width 113 height 65
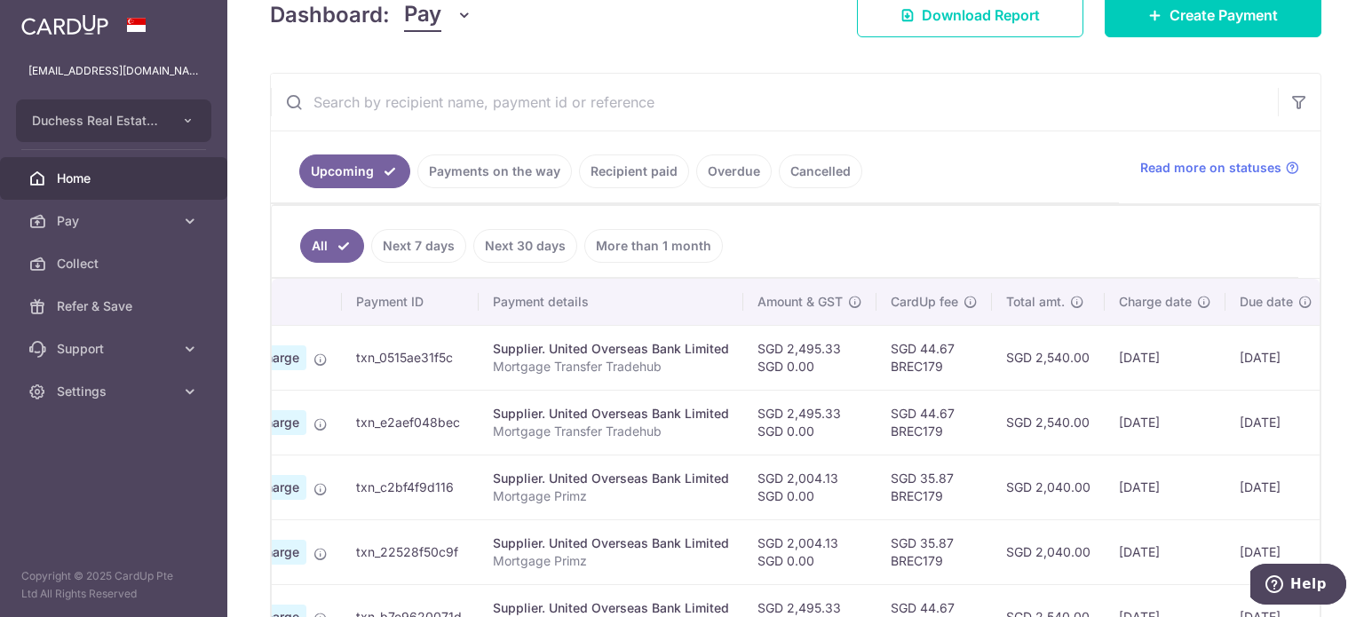
scroll to position [0, 295]
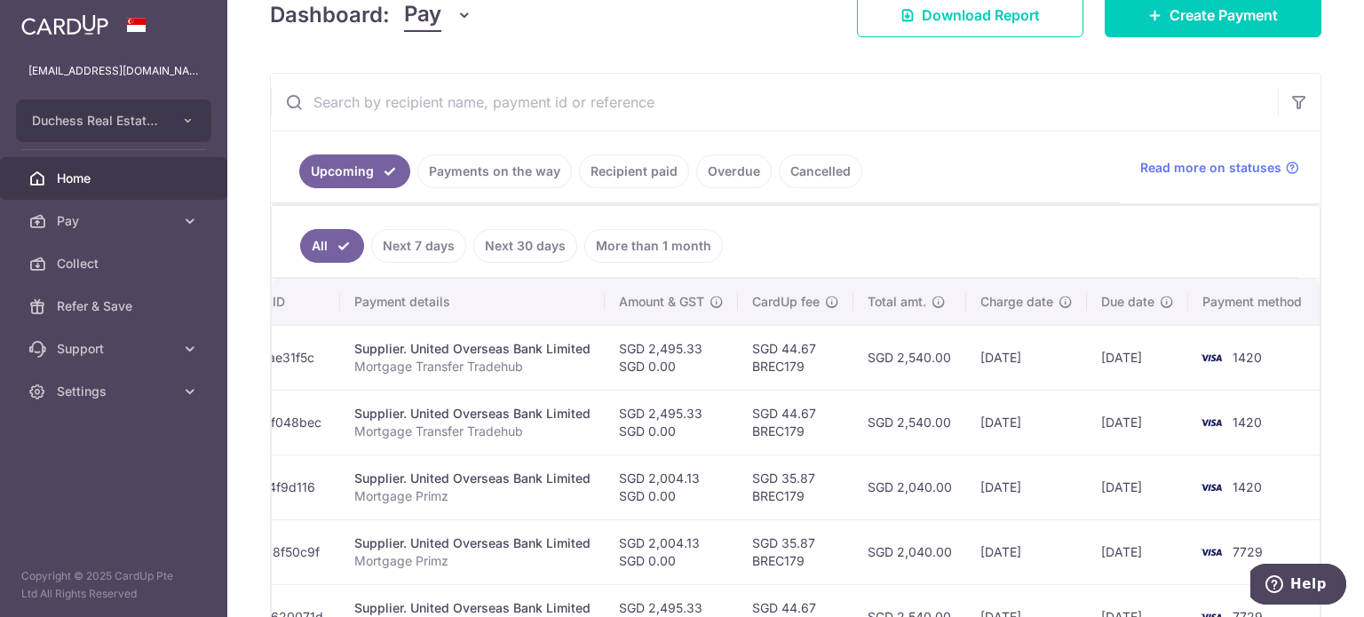
drag, startPoint x: 1094, startPoint y: 400, endPoint x: 1172, endPoint y: 418, distance: 80.4
click at [1172, 418] on tr "Update payment Cancel payment Scheduled for charge txn_e2aef048bec Supplier. Un…" at bounding box center [650, 422] width 1346 height 65
click at [1172, 418] on td "[DATE]" at bounding box center [1137, 422] width 101 height 65
click at [1091, 457] on td "[DATE]" at bounding box center [1137, 487] width 101 height 65
